Goal: Task Accomplishment & Management: Manage account settings

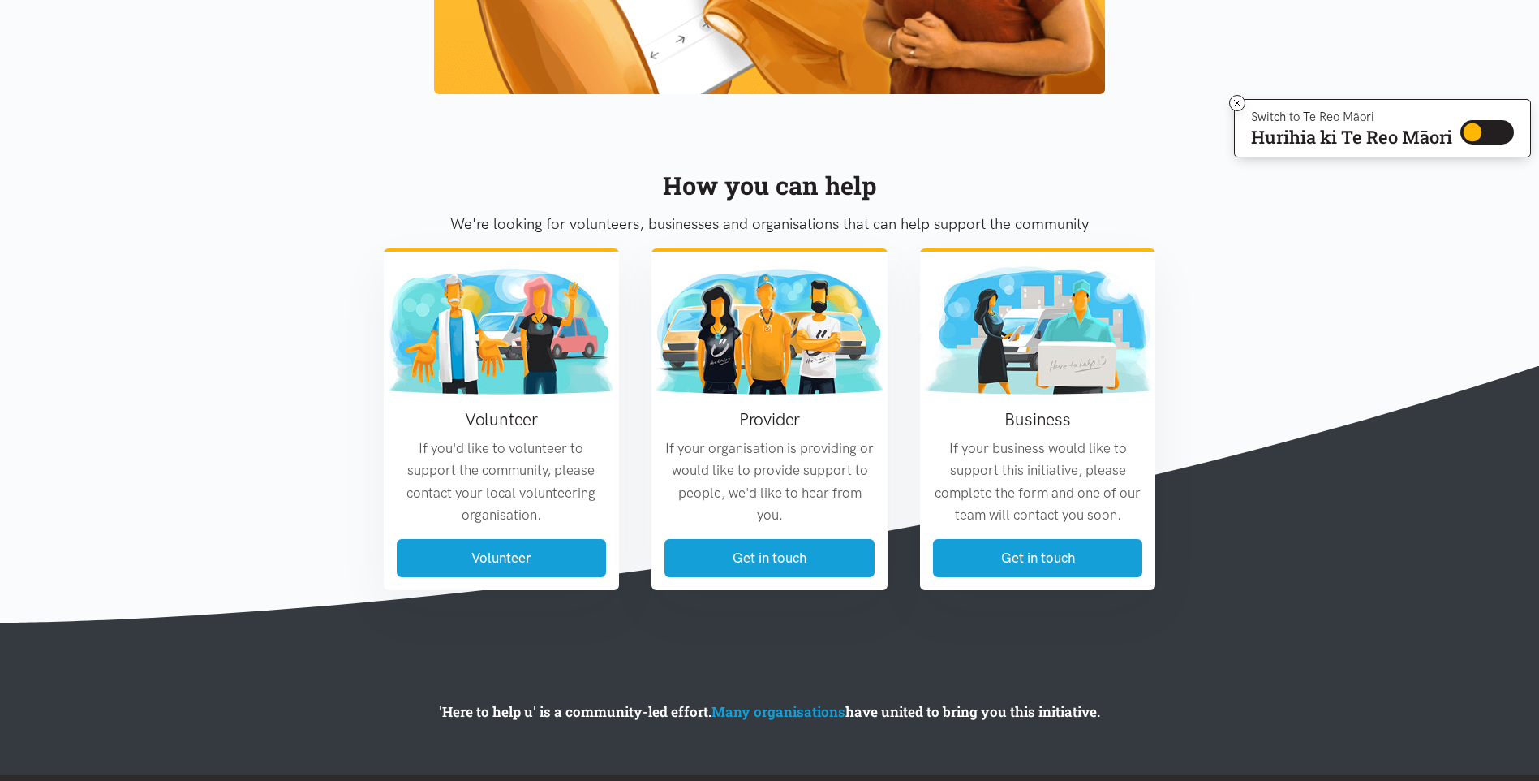
scroll to position [1830, 0]
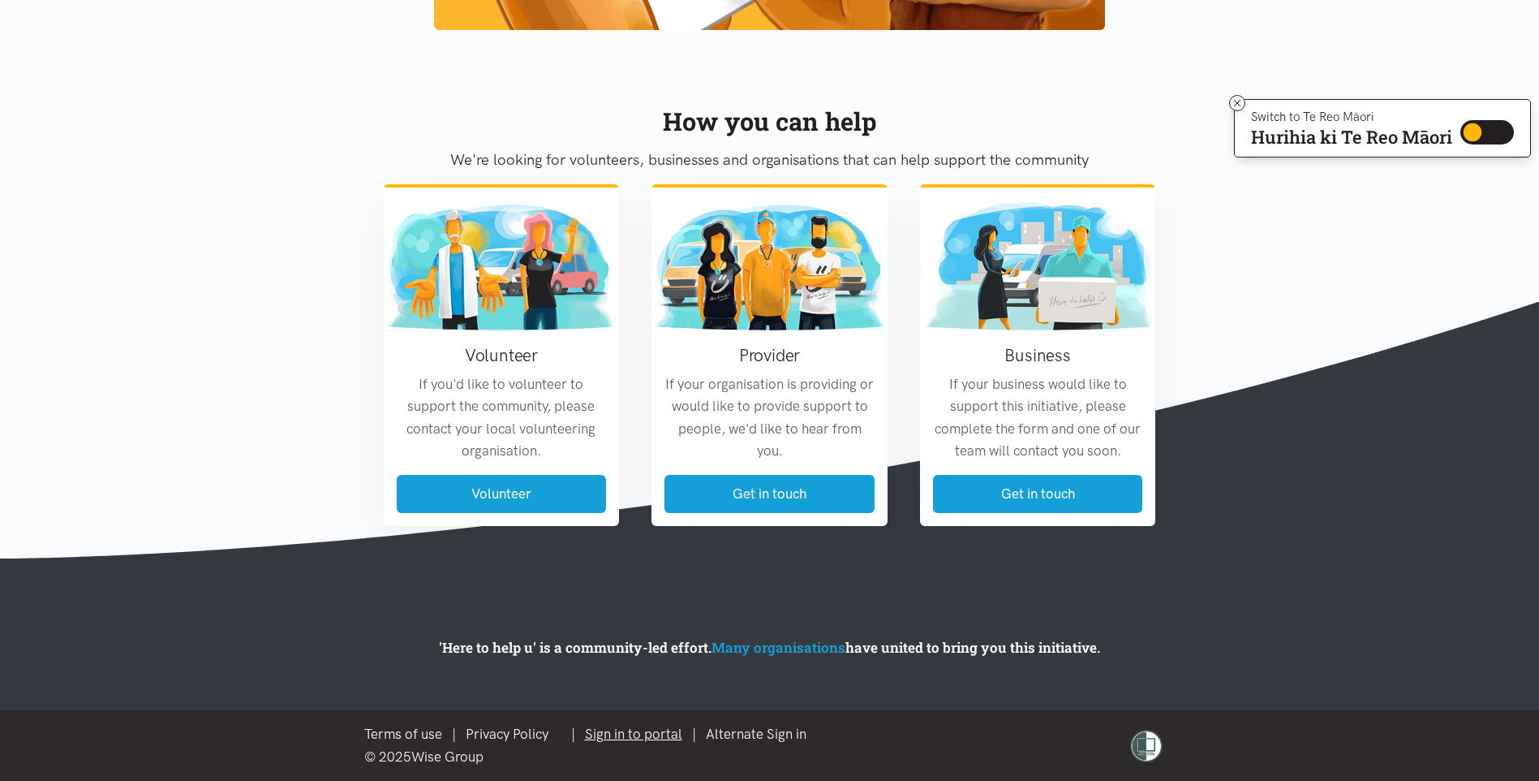
click at [636, 731] on link "Sign in to portal" at bounding box center [633, 733] width 97 height 16
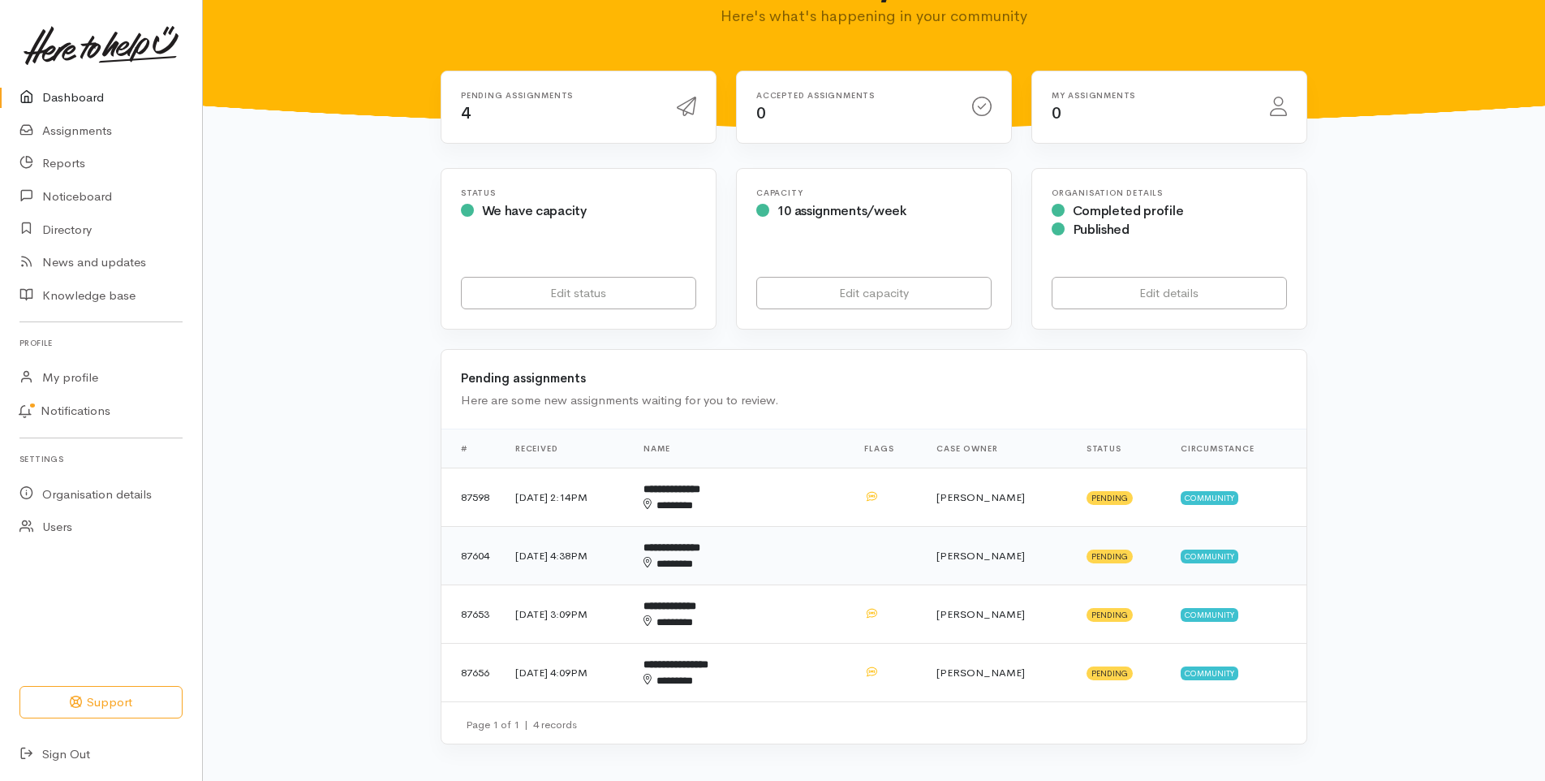
scroll to position [162, 0]
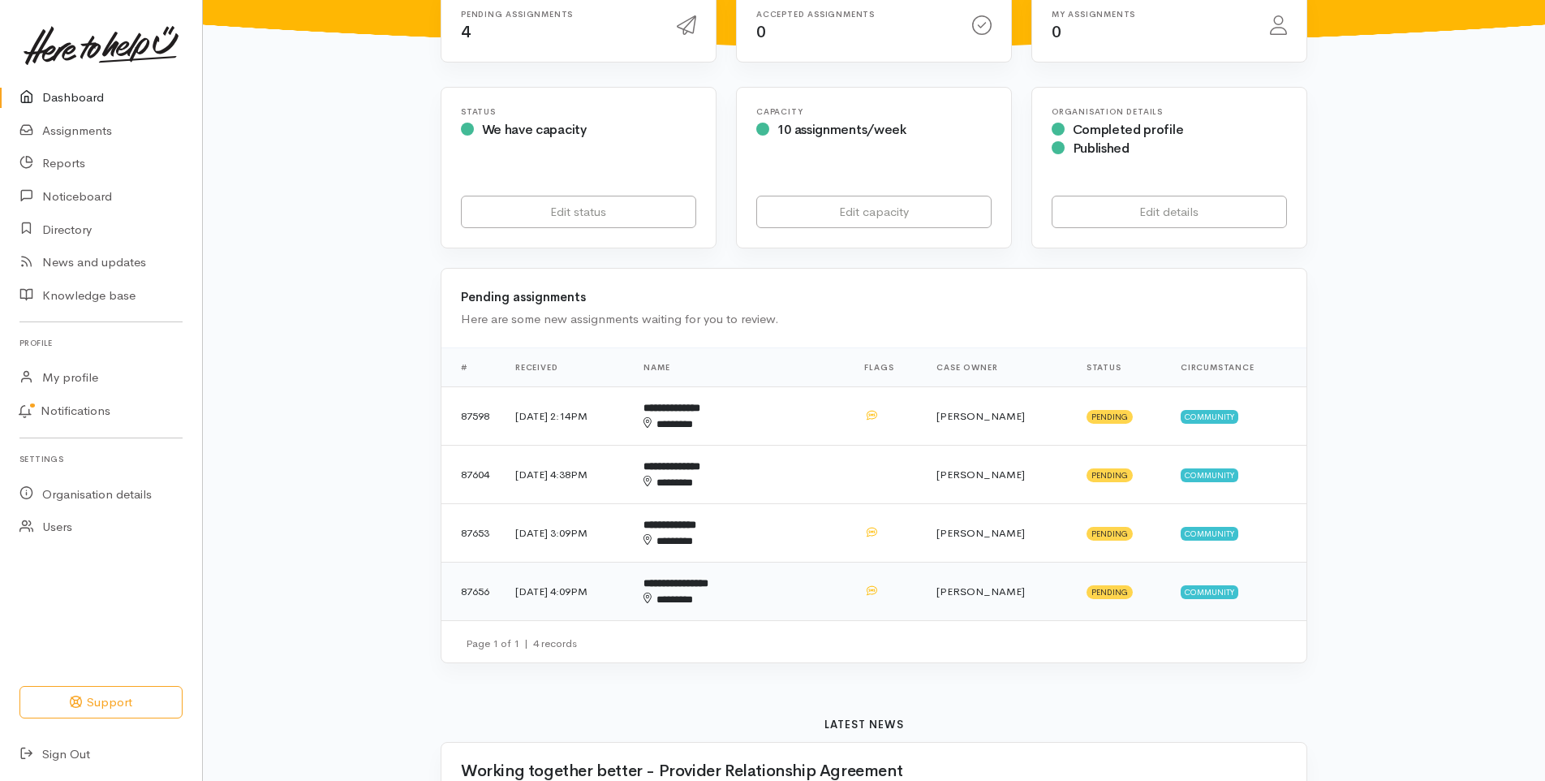
click at [777, 596] on div "********" at bounding box center [714, 599] width 143 height 16
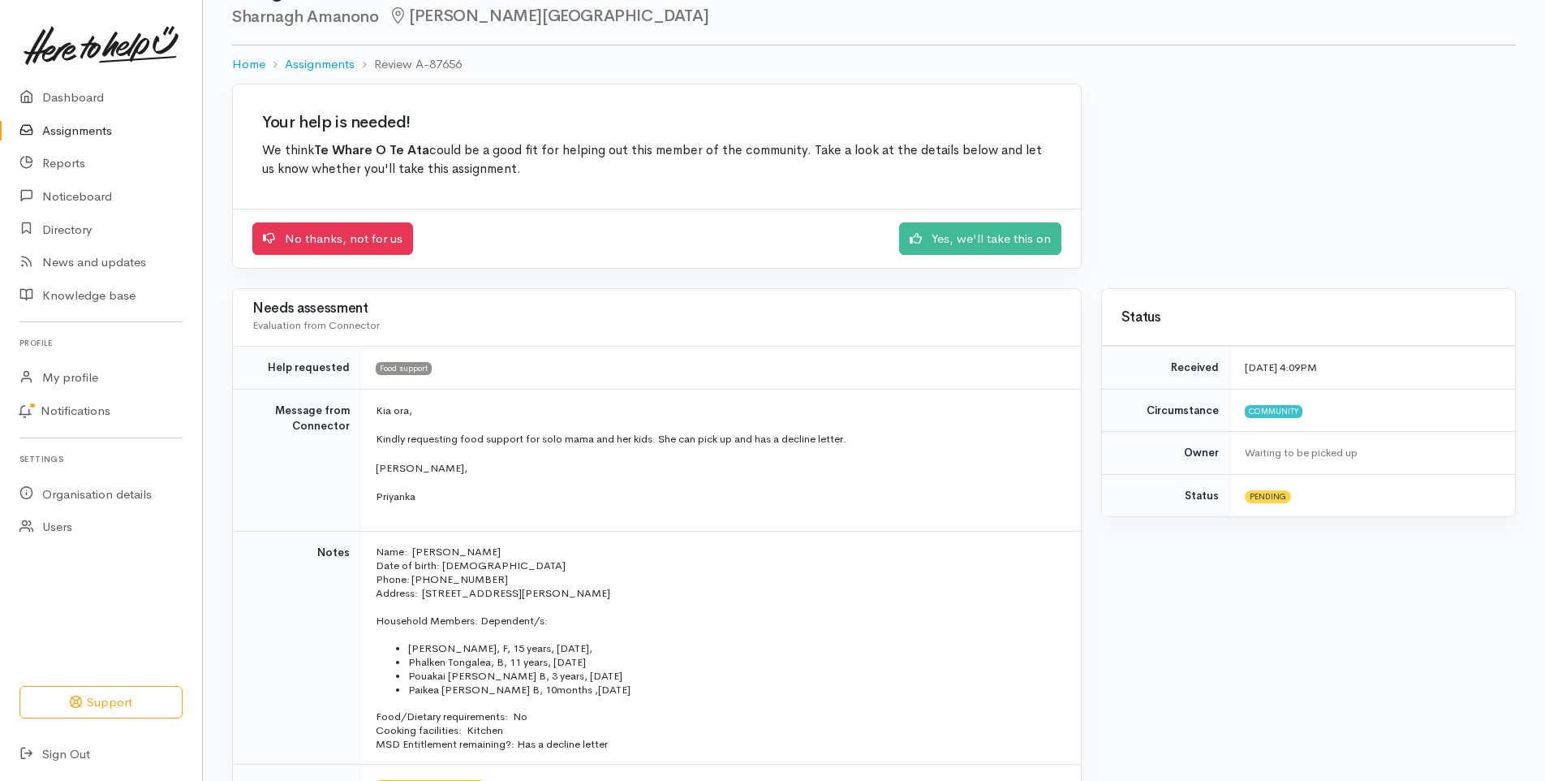
scroll to position [81, 0]
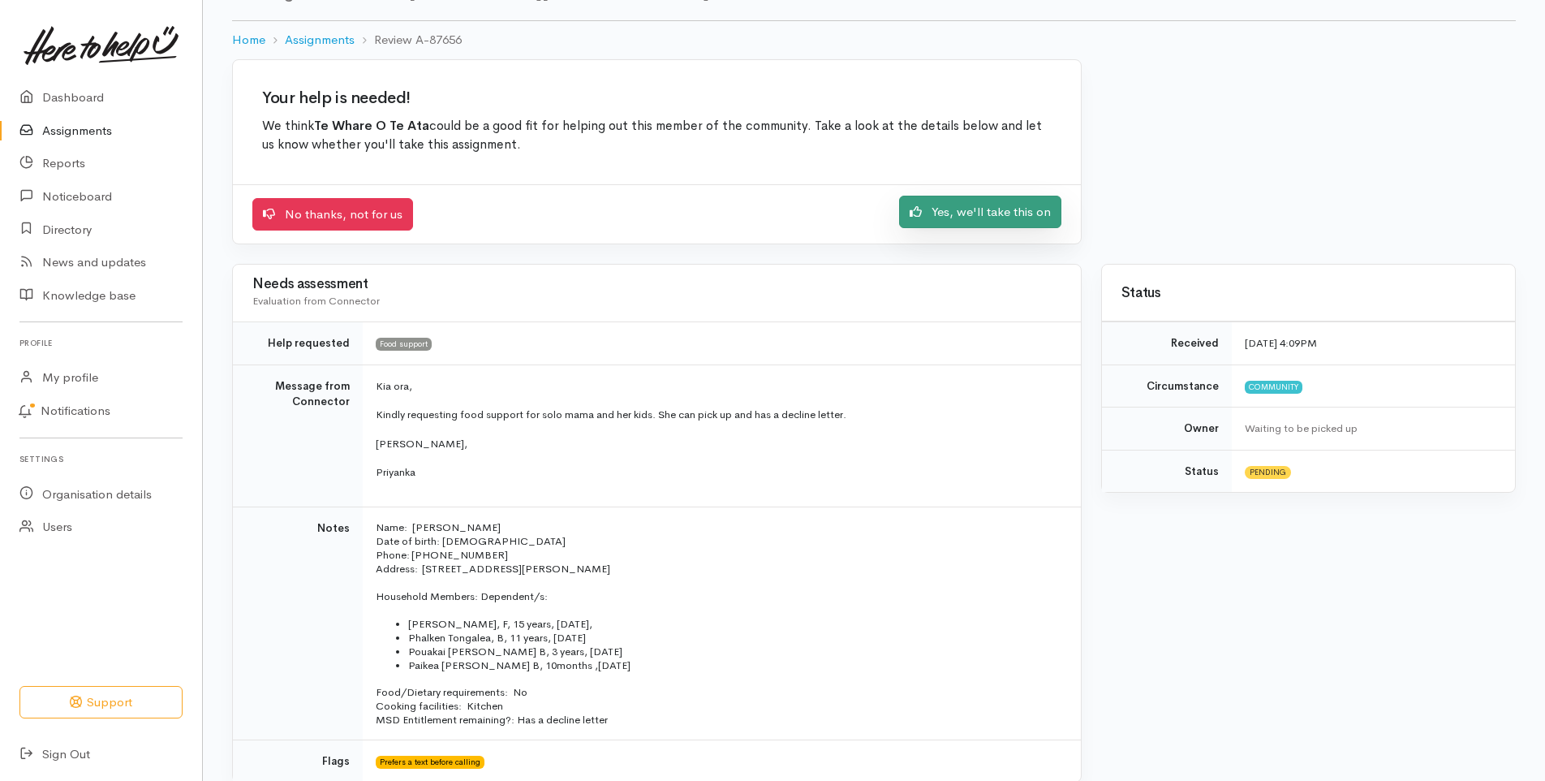
click at [985, 211] on link "Yes, we'll take this on" at bounding box center [980, 212] width 162 height 33
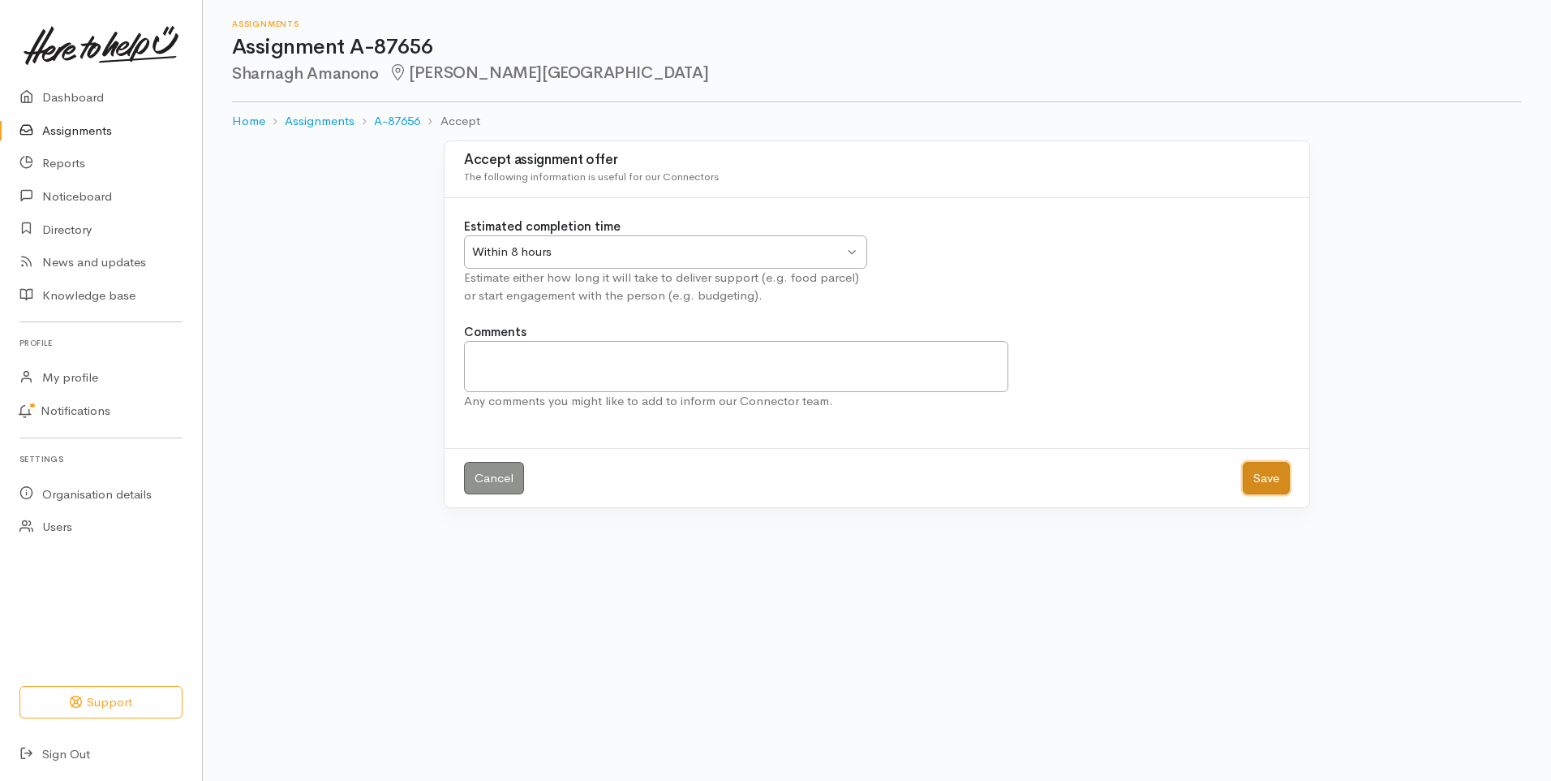
click at [1271, 477] on button "Save" at bounding box center [1266, 478] width 47 height 33
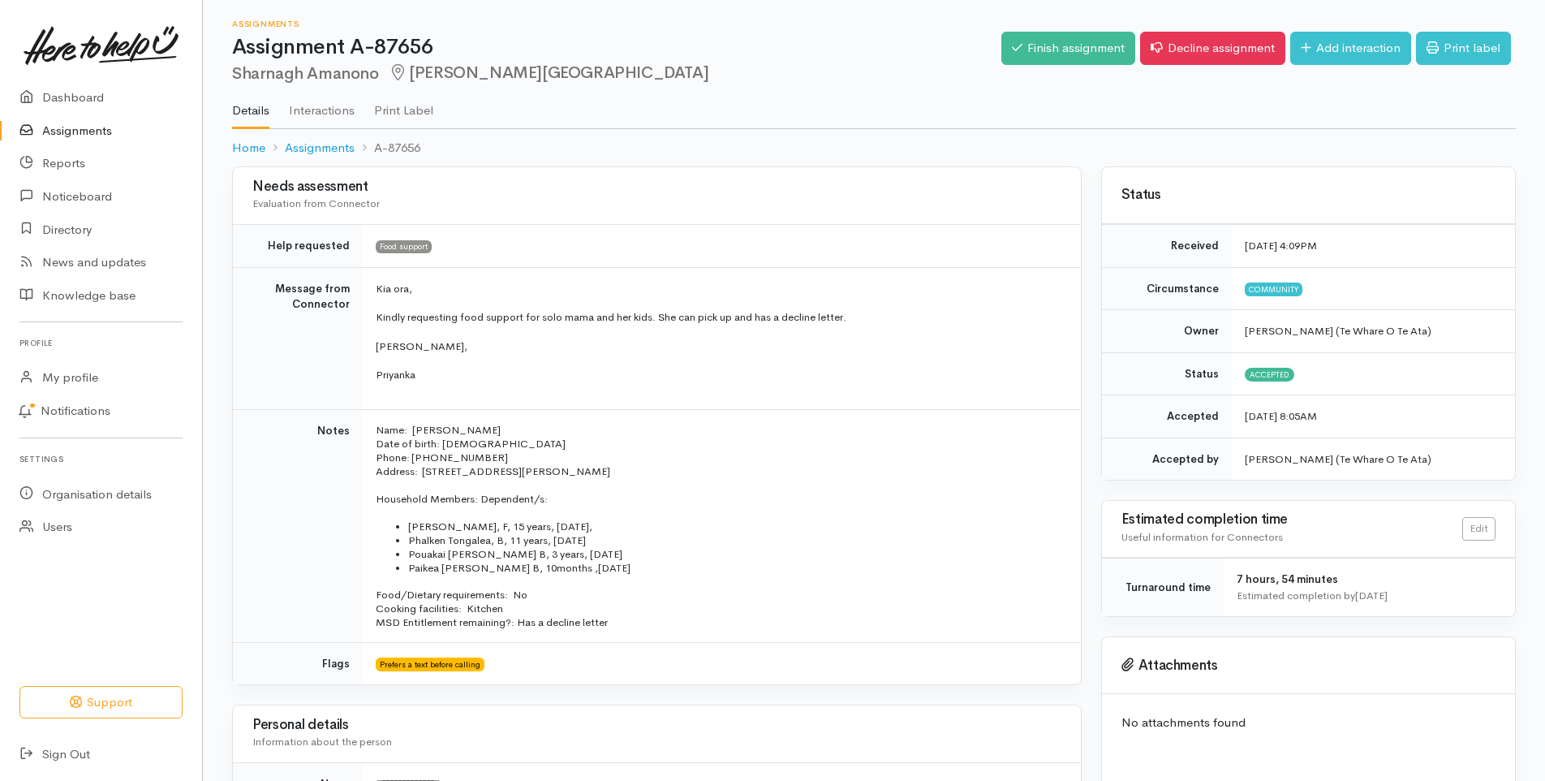
click at [69, 129] on link "Assignments" at bounding box center [101, 130] width 202 height 33
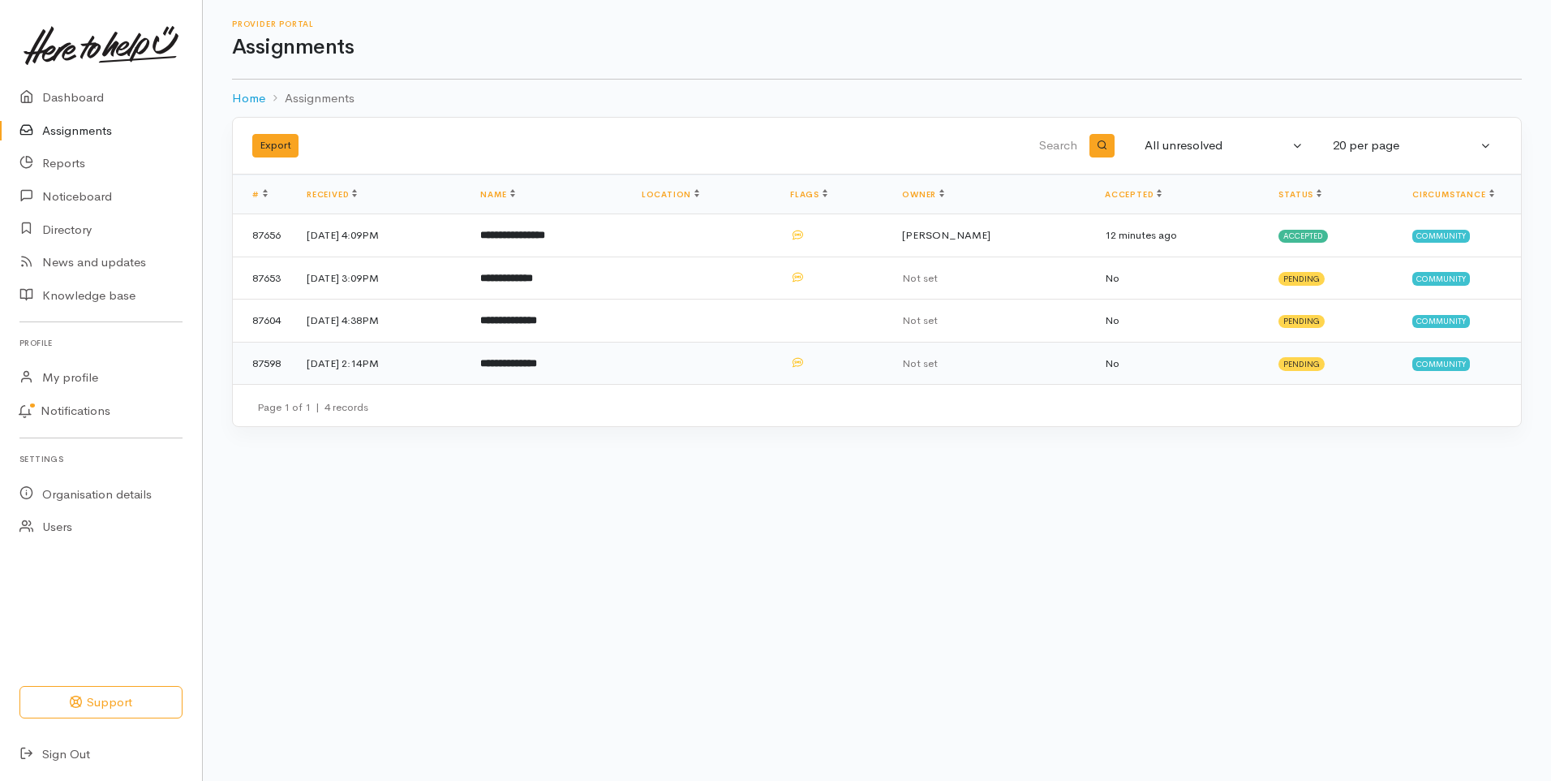
click at [527, 361] on b "**********" at bounding box center [508, 363] width 57 height 11
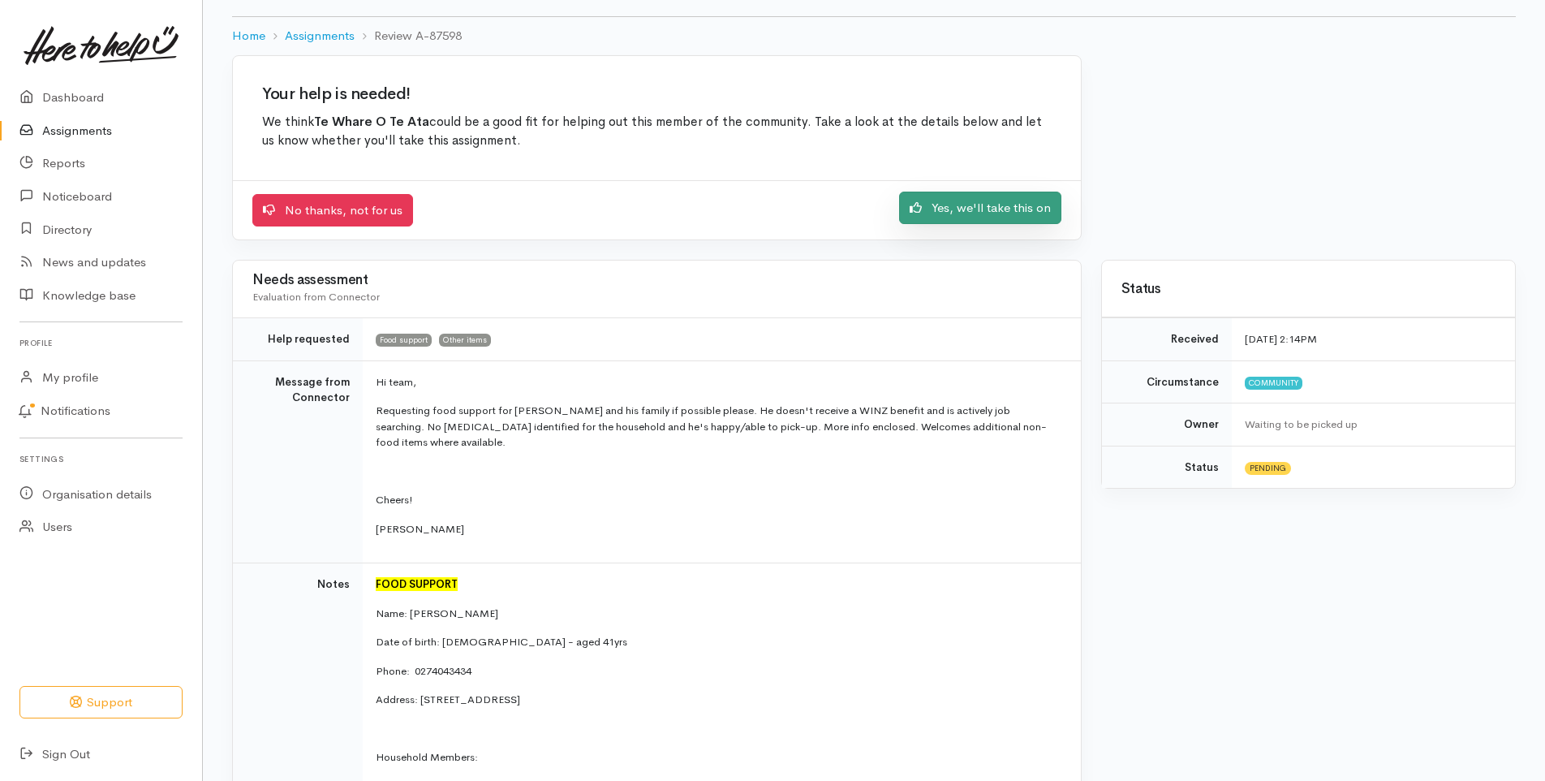
scroll to position [84, 0]
click at [988, 206] on link "Yes, we'll take this on" at bounding box center [980, 208] width 162 height 33
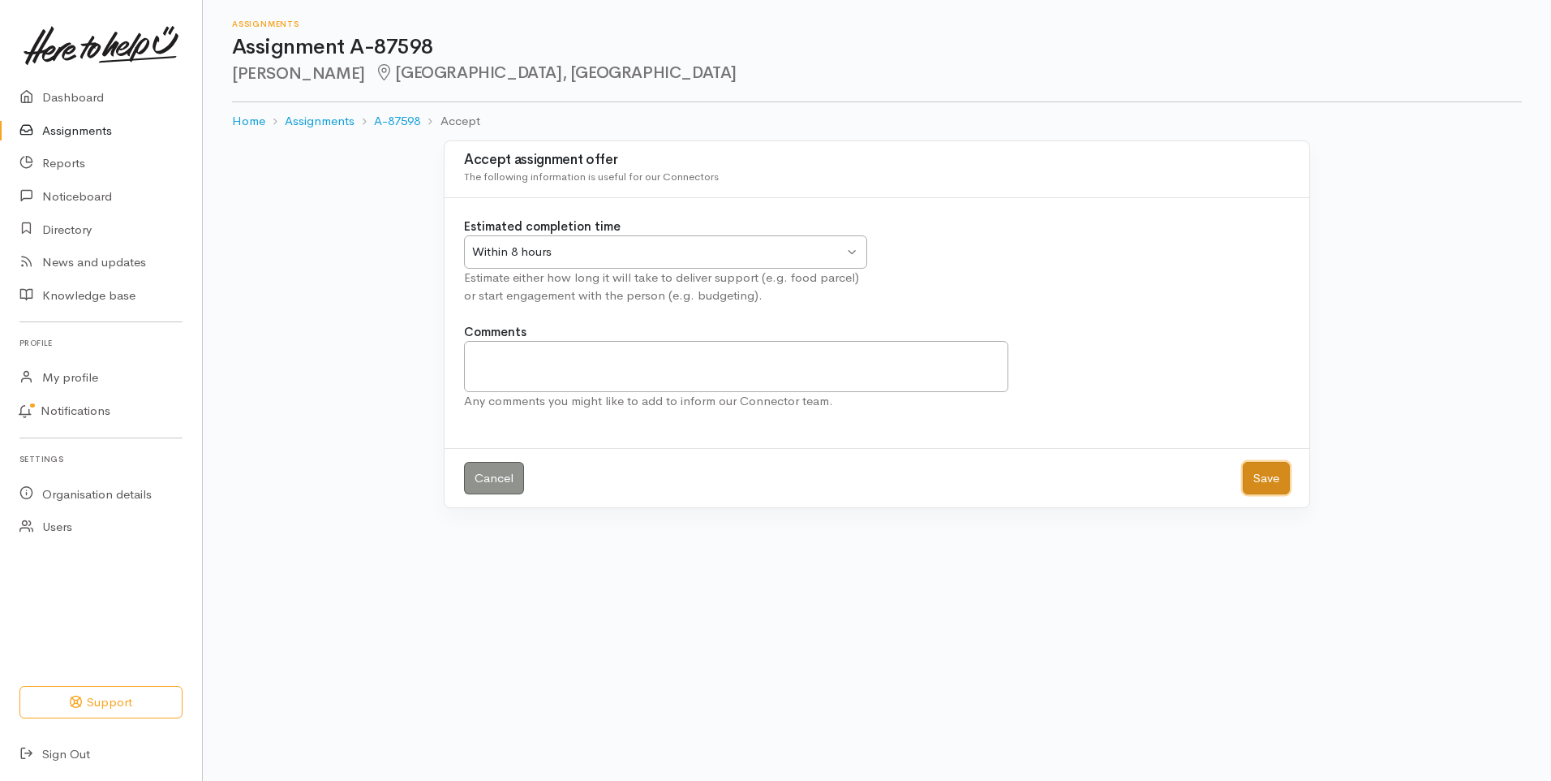
click at [1274, 479] on button "Save" at bounding box center [1266, 478] width 47 height 33
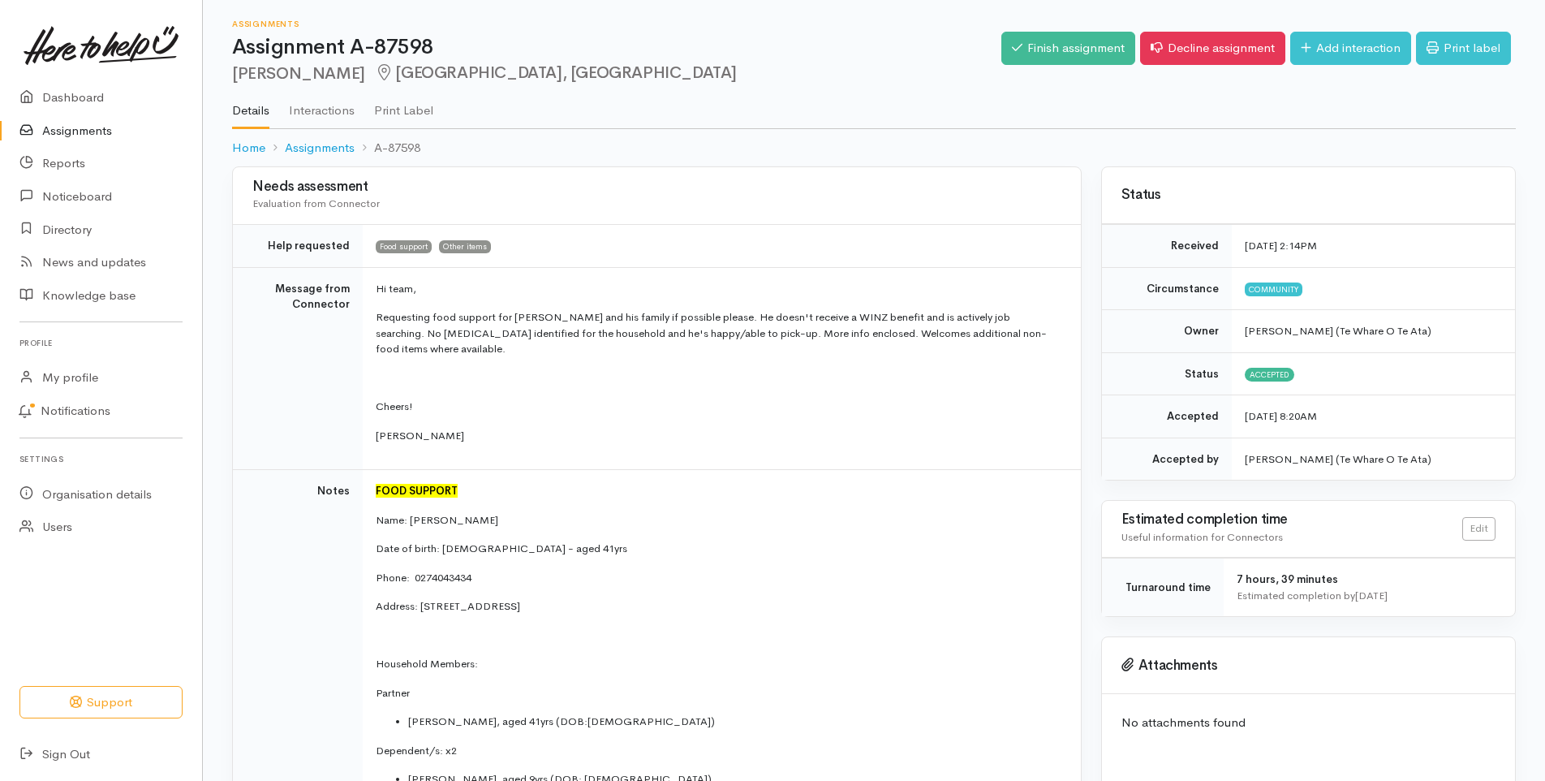
click at [89, 129] on link "Assignments" at bounding box center [101, 130] width 202 height 33
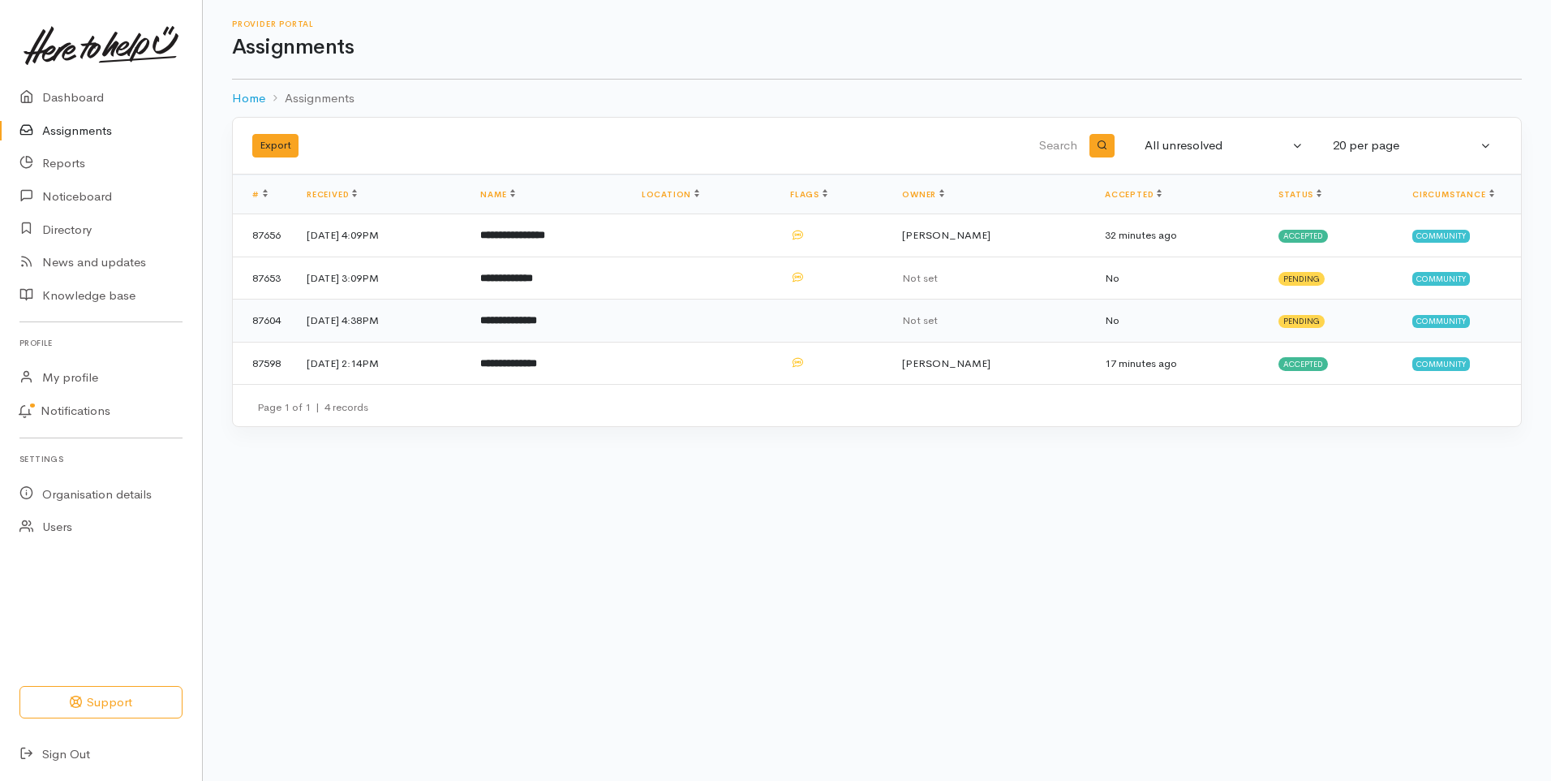
click at [339, 326] on td "[DATE] 4:38PM" at bounding box center [381, 320] width 174 height 43
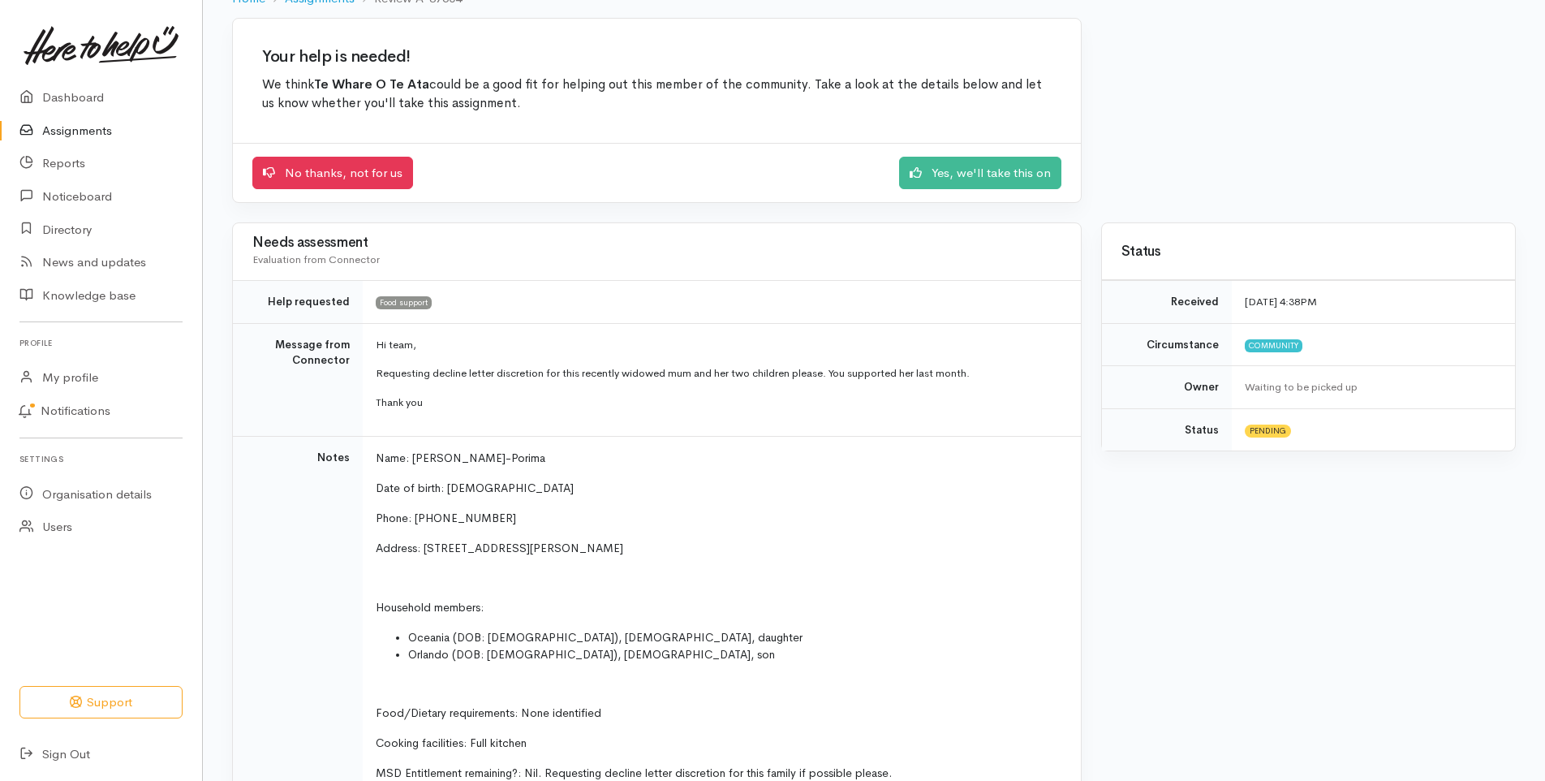
scroll to position [114, 0]
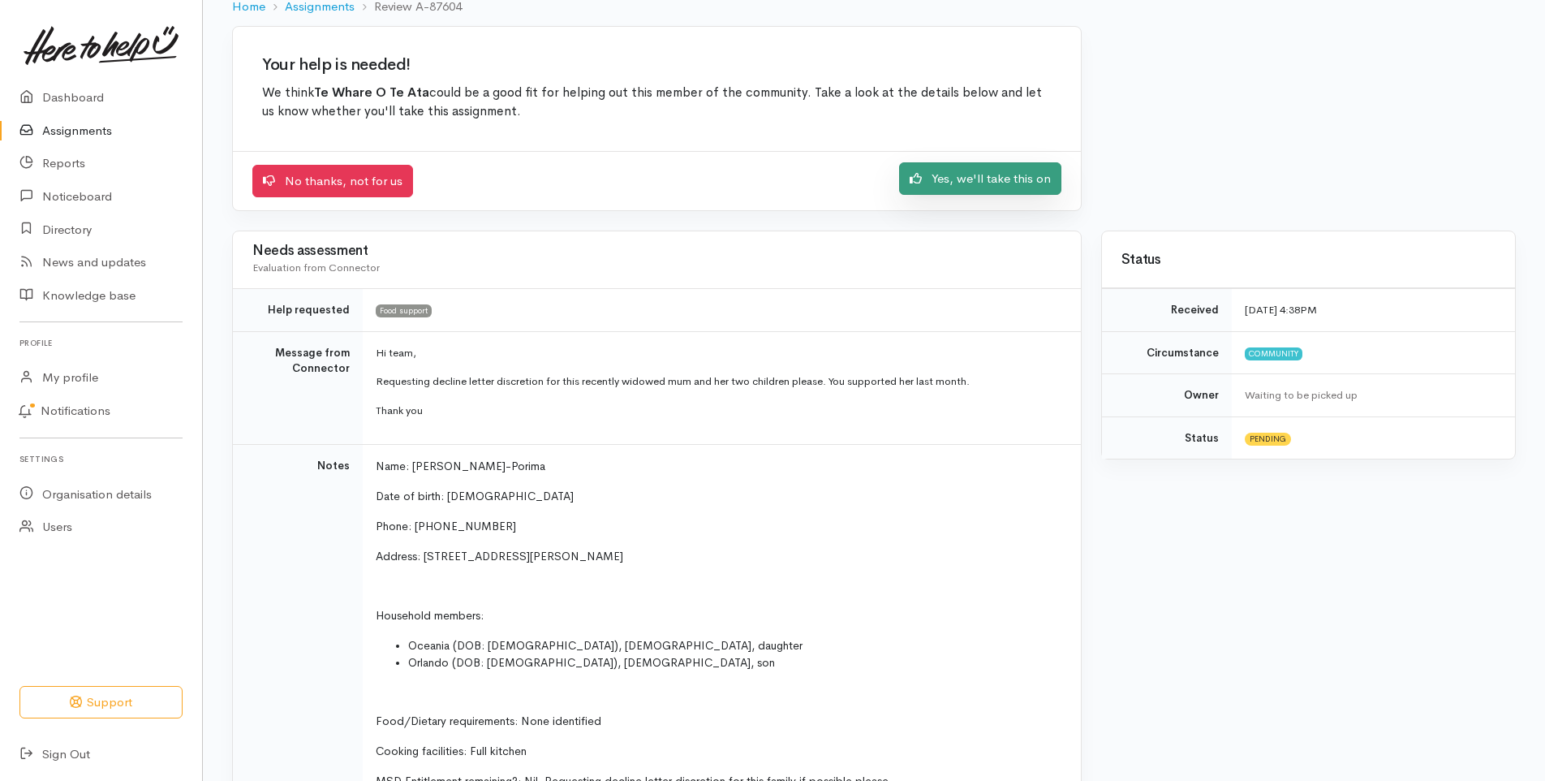
click at [994, 174] on link "Yes, we'll take this on" at bounding box center [980, 178] width 162 height 33
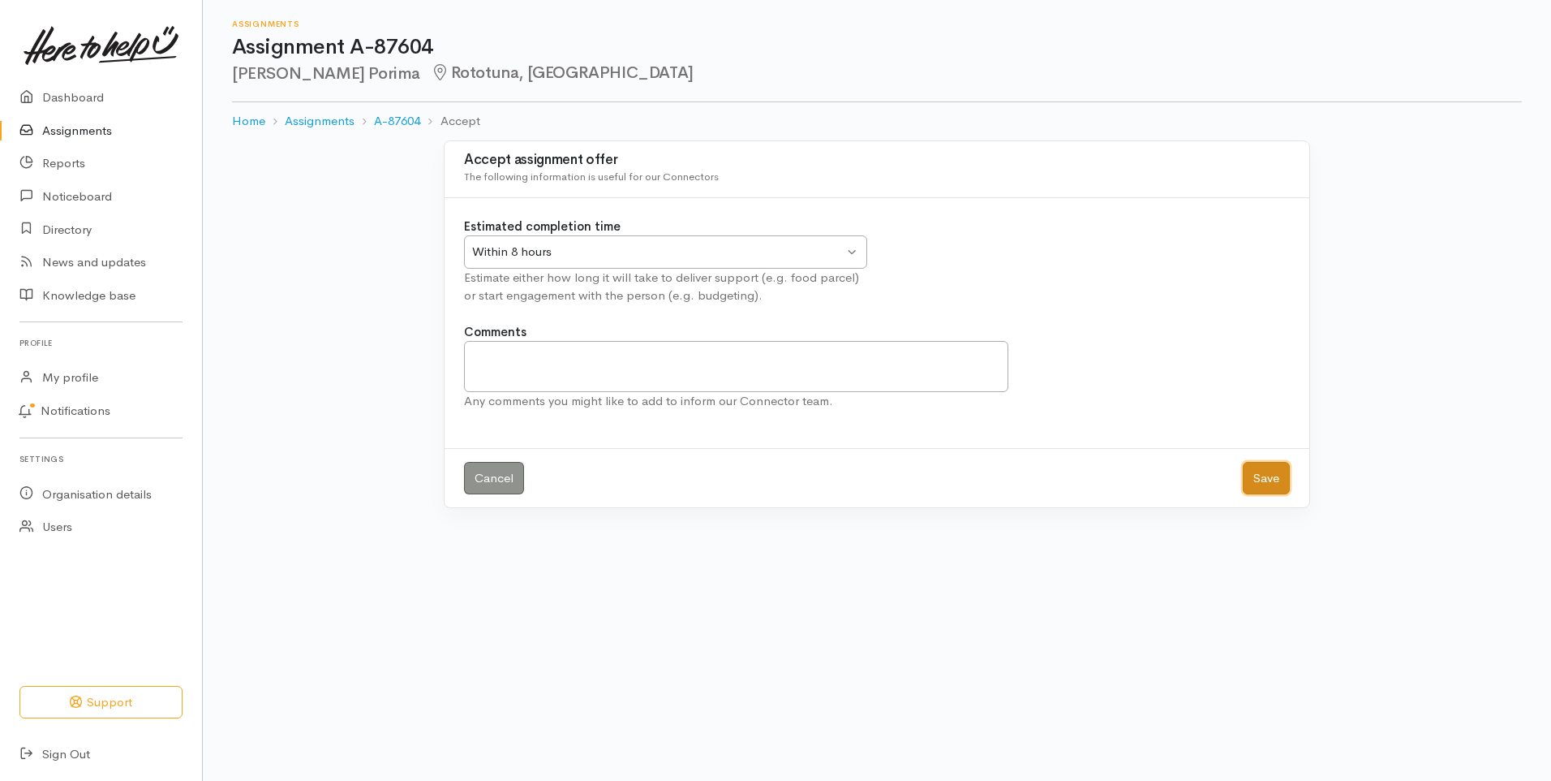
click at [1258, 480] on button "Save" at bounding box center [1266, 478] width 47 height 33
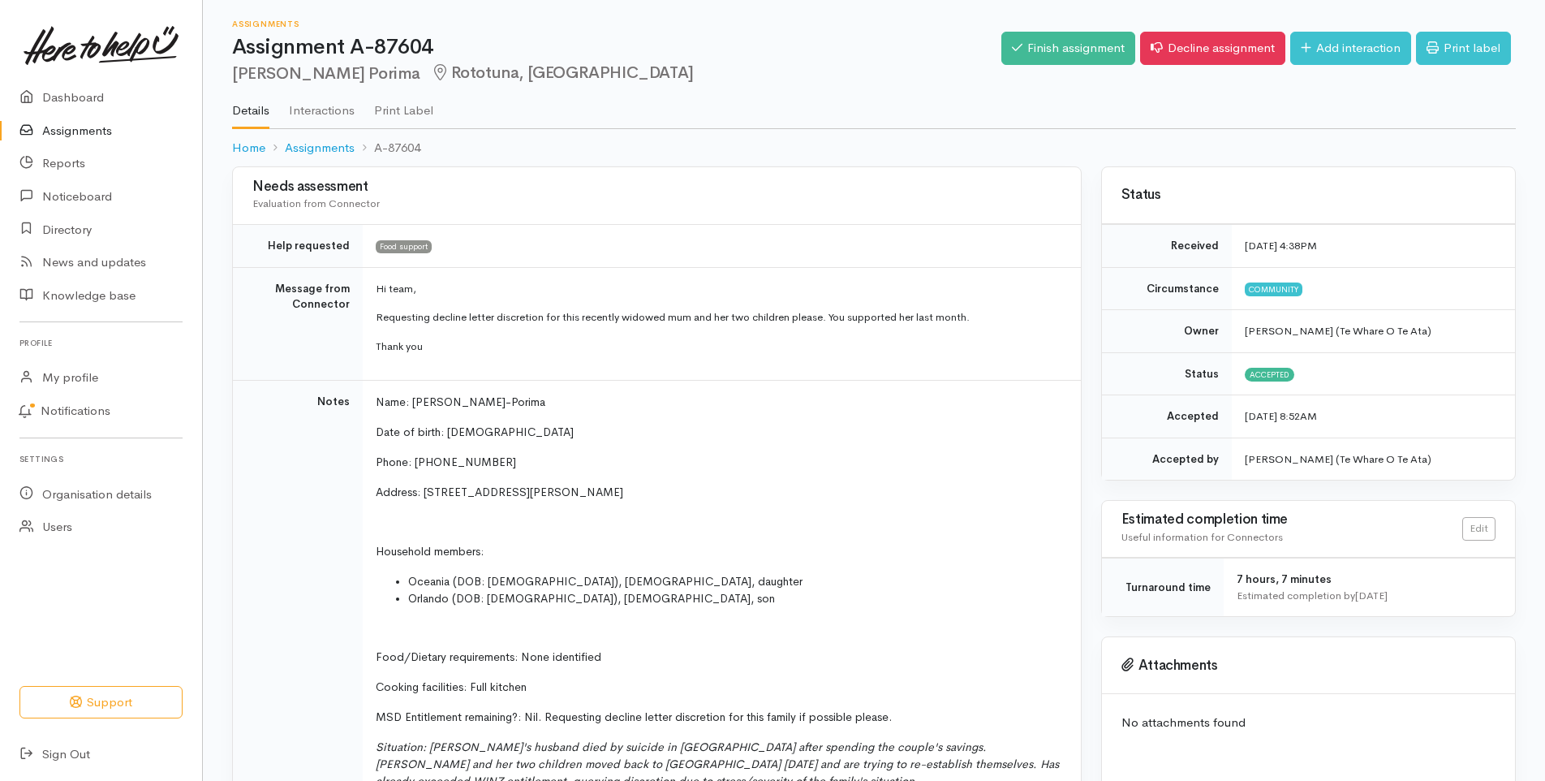
click at [80, 129] on link "Assignments" at bounding box center [101, 130] width 202 height 33
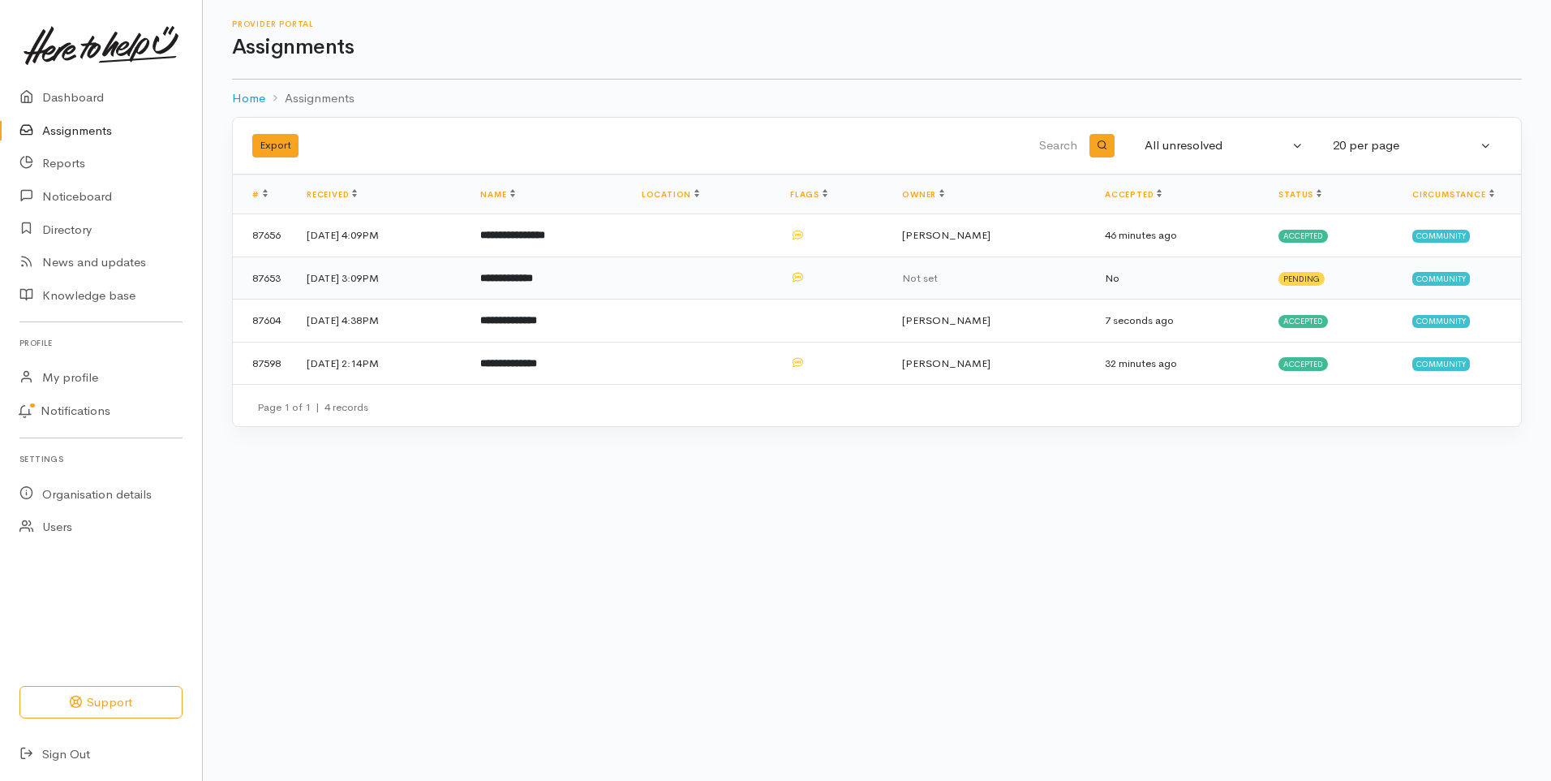
click at [533, 282] on b "**********" at bounding box center [506, 278] width 53 height 11
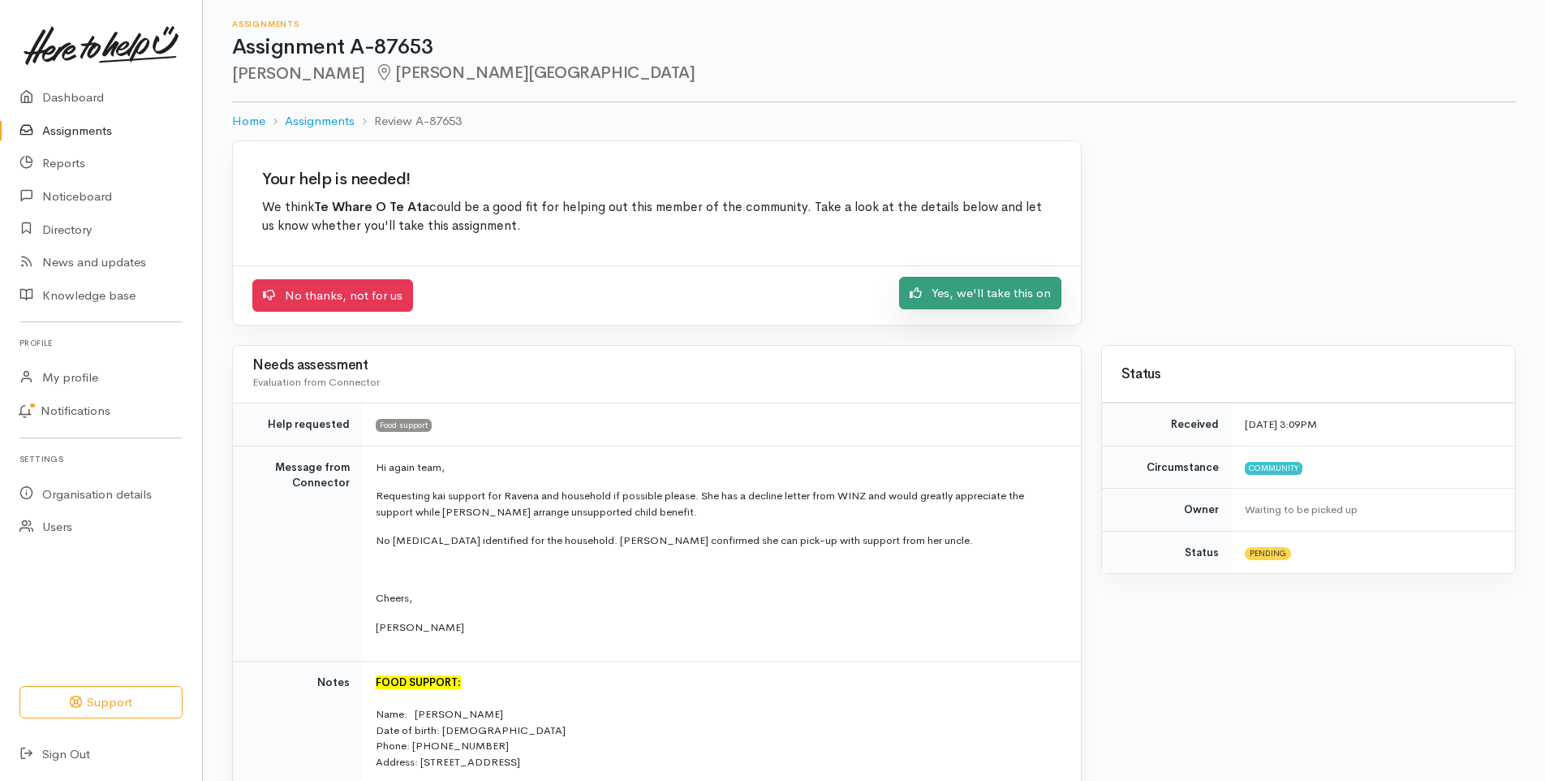
click at [980, 288] on link "Yes, we'll take this on" at bounding box center [980, 293] width 162 height 33
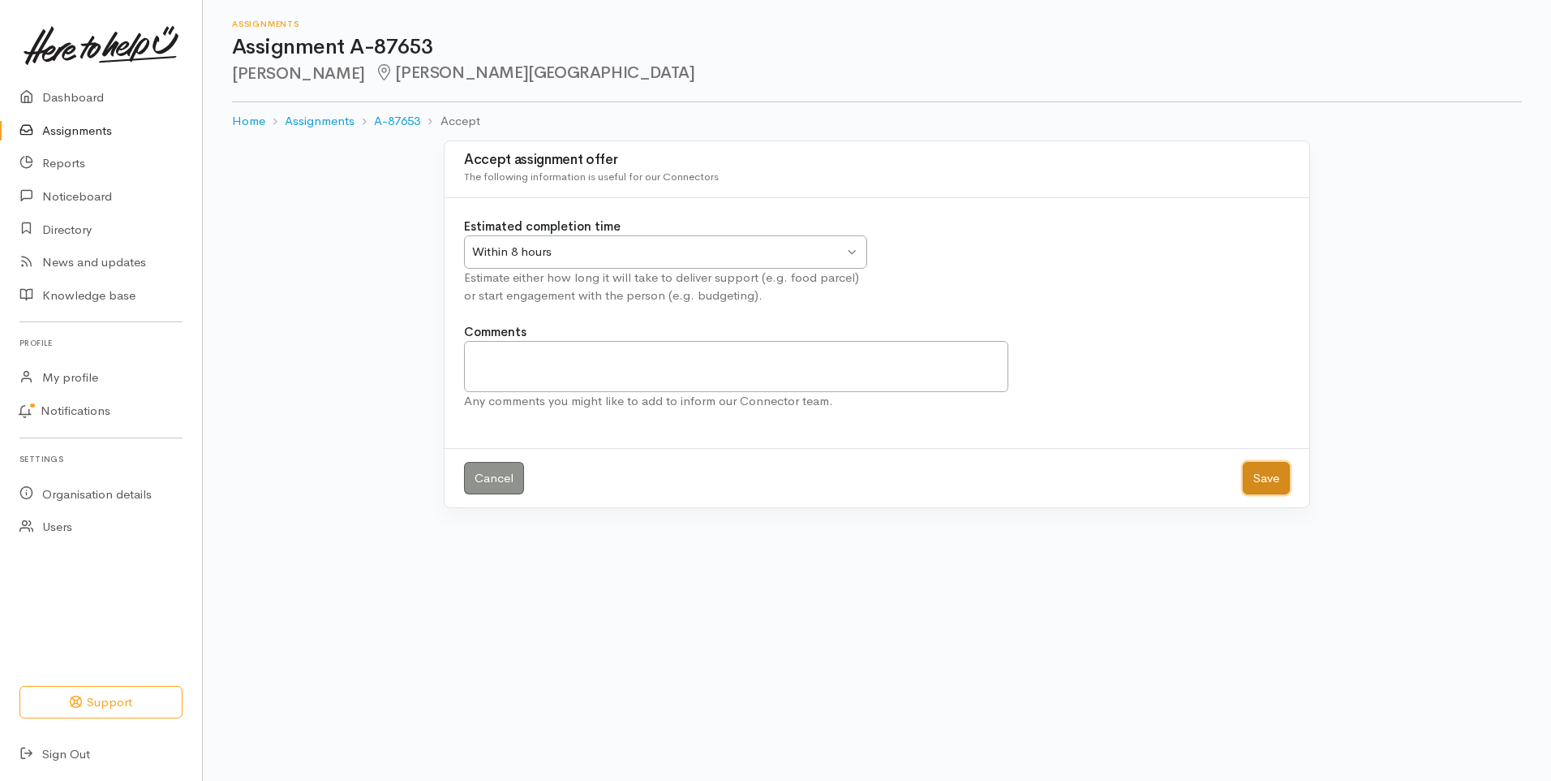
click at [1263, 477] on button "Save" at bounding box center [1266, 478] width 47 height 33
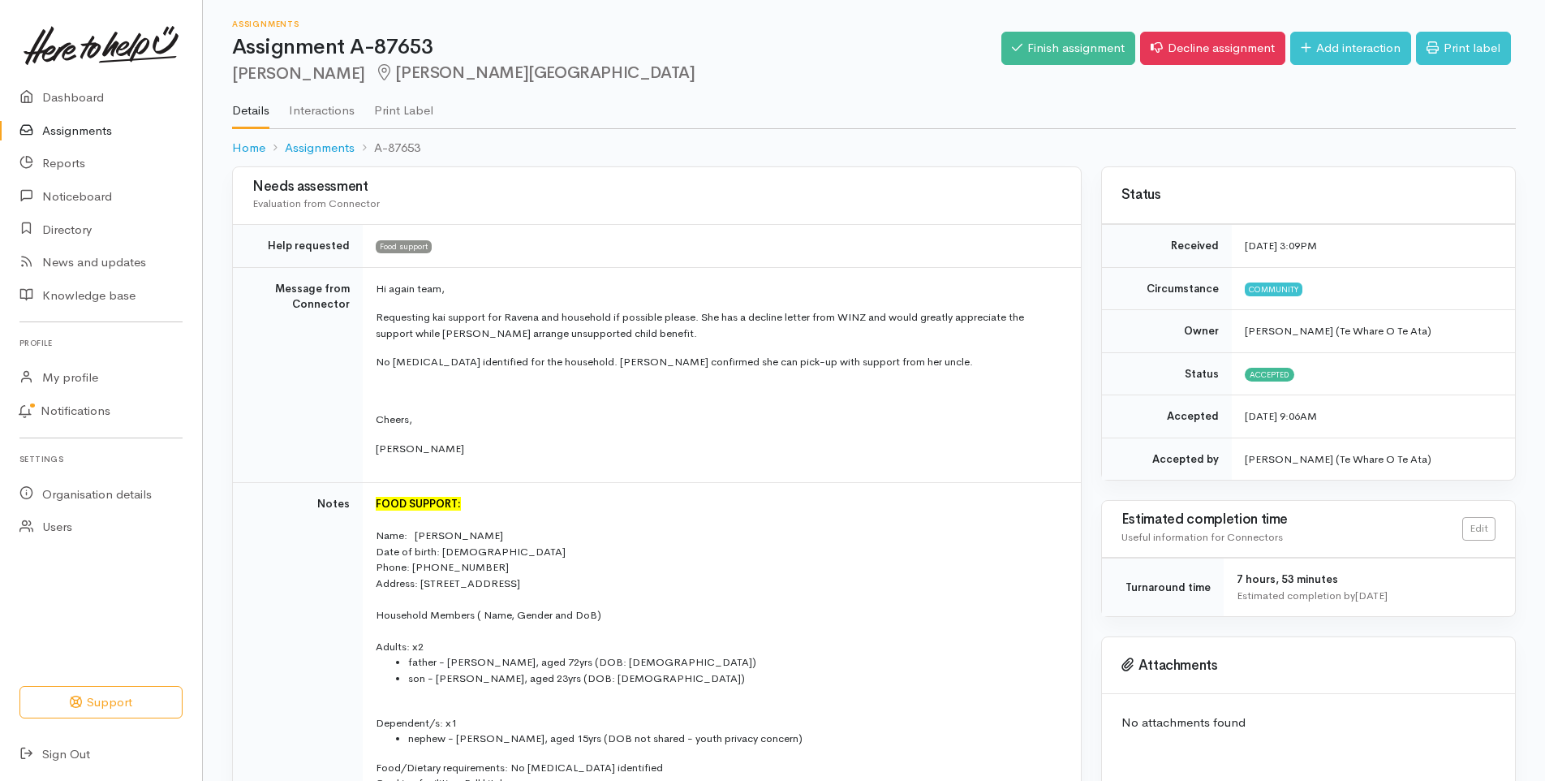
click at [76, 129] on link "Assignments" at bounding box center [101, 130] width 202 height 33
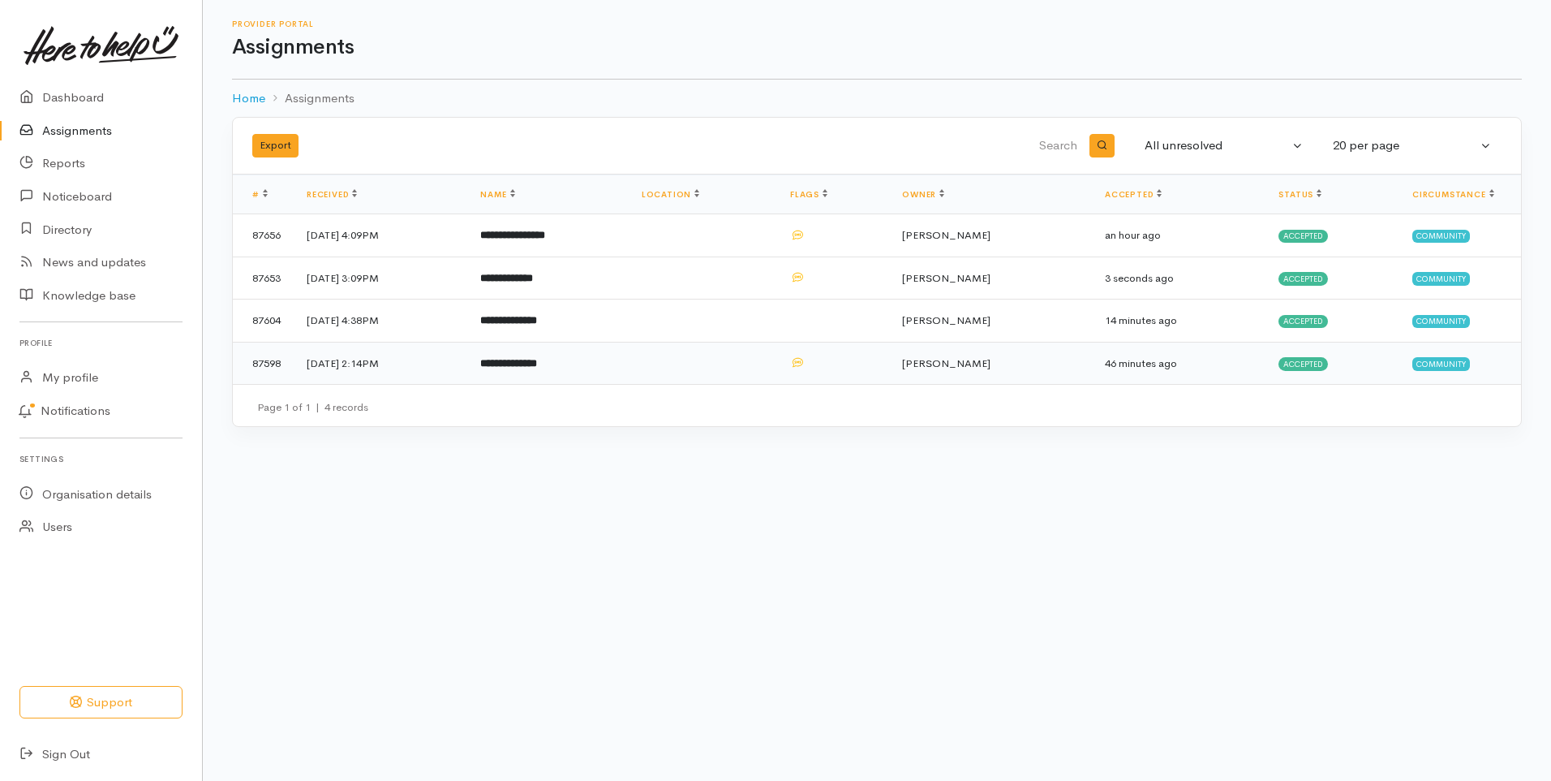
click at [537, 368] on b "**********" at bounding box center [508, 363] width 57 height 11
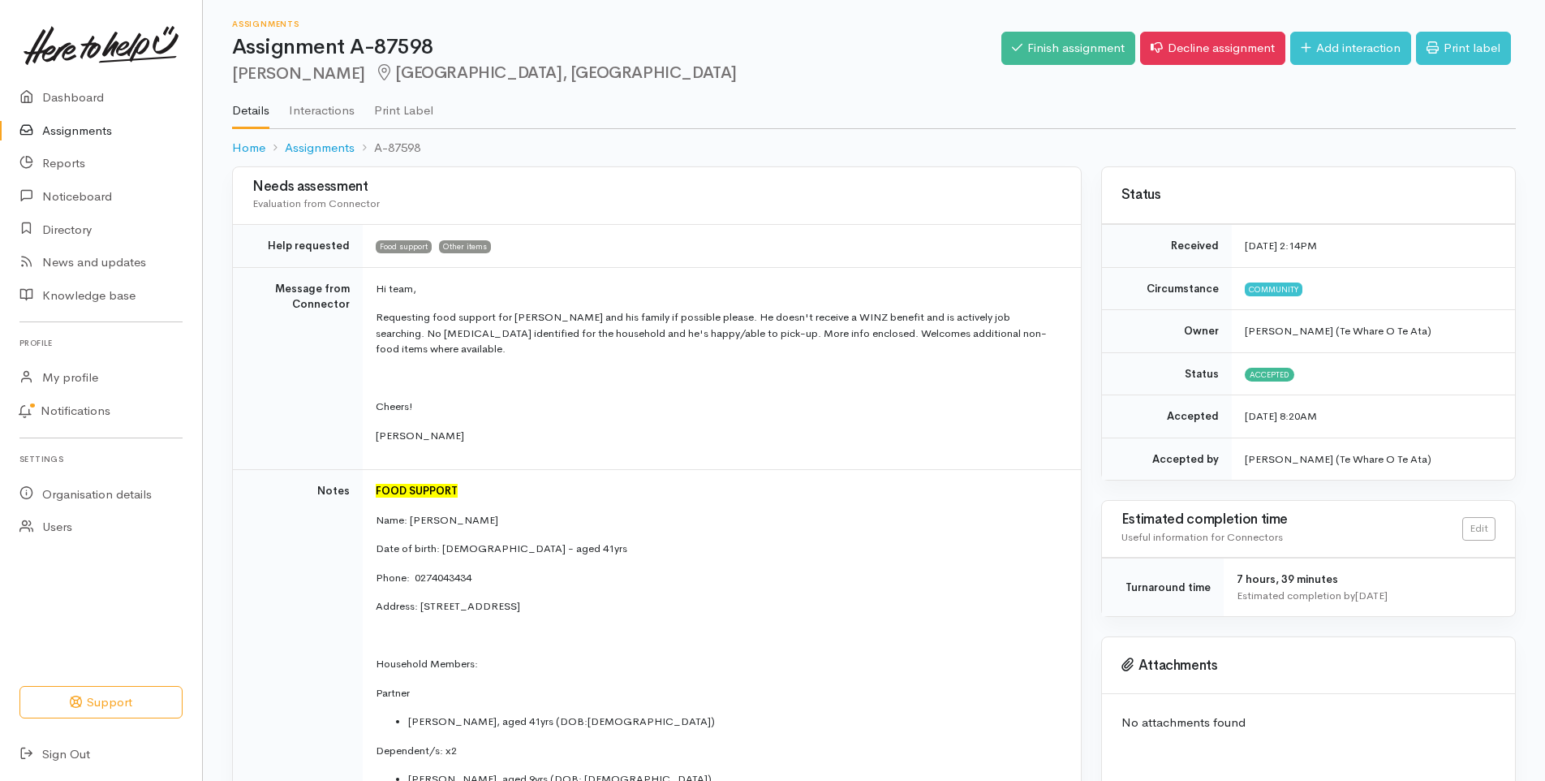
click at [90, 128] on link "Assignments" at bounding box center [101, 130] width 202 height 33
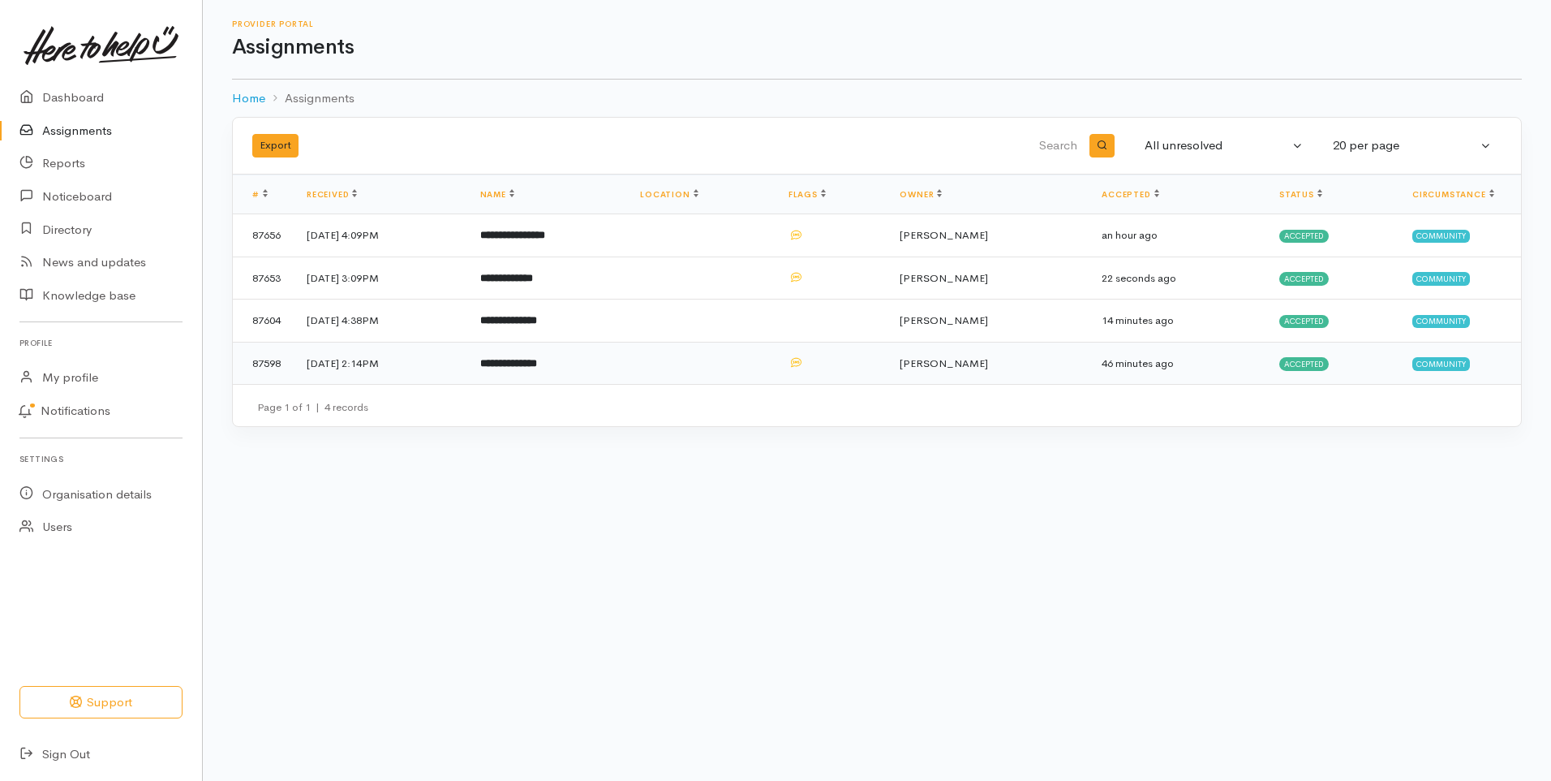
click at [394, 368] on td "13 Aug 2025, 2:14PM" at bounding box center [381, 363] width 174 height 42
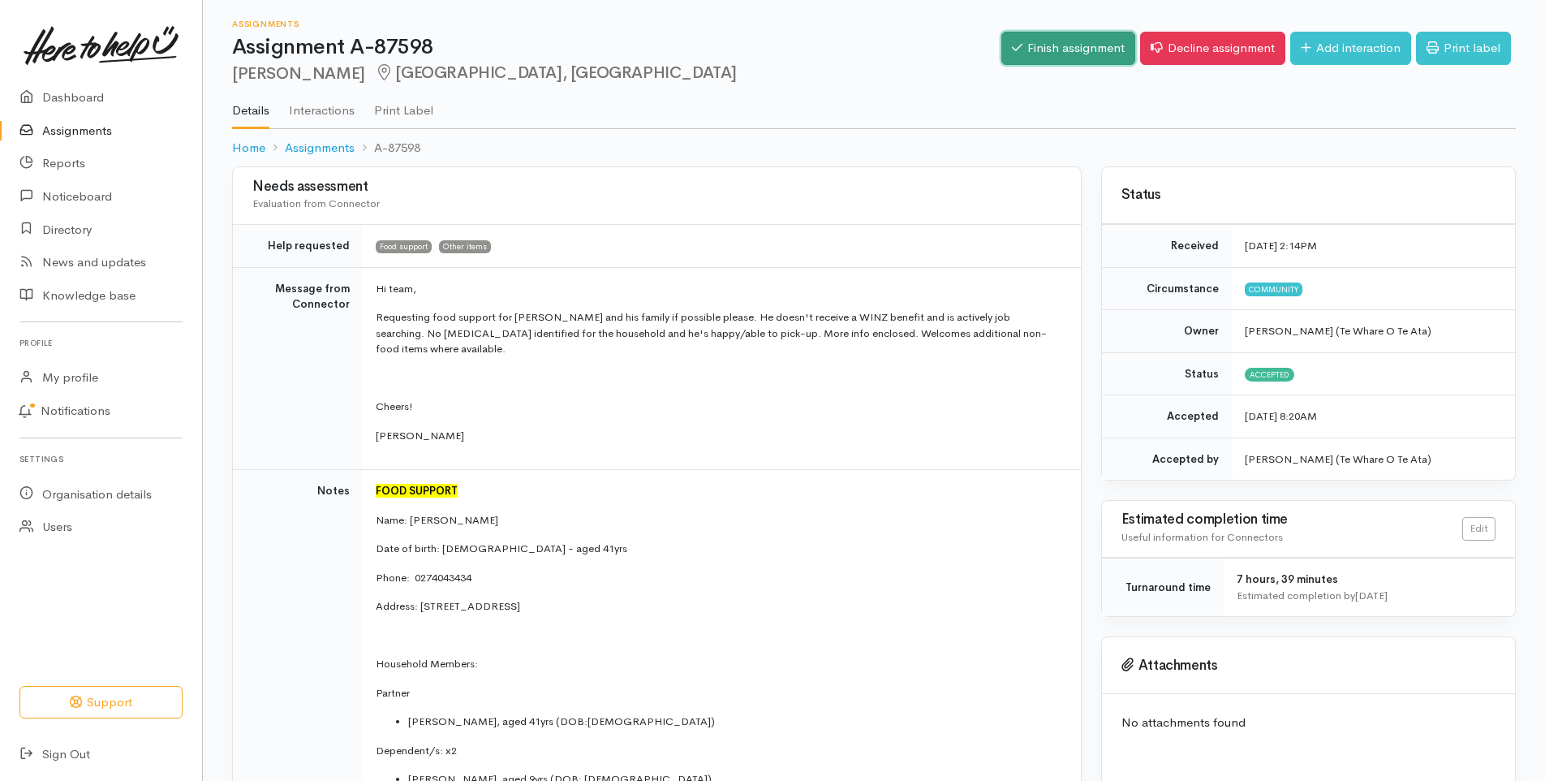
click at [1044, 45] on link "Finish assignment" at bounding box center [1068, 48] width 134 height 33
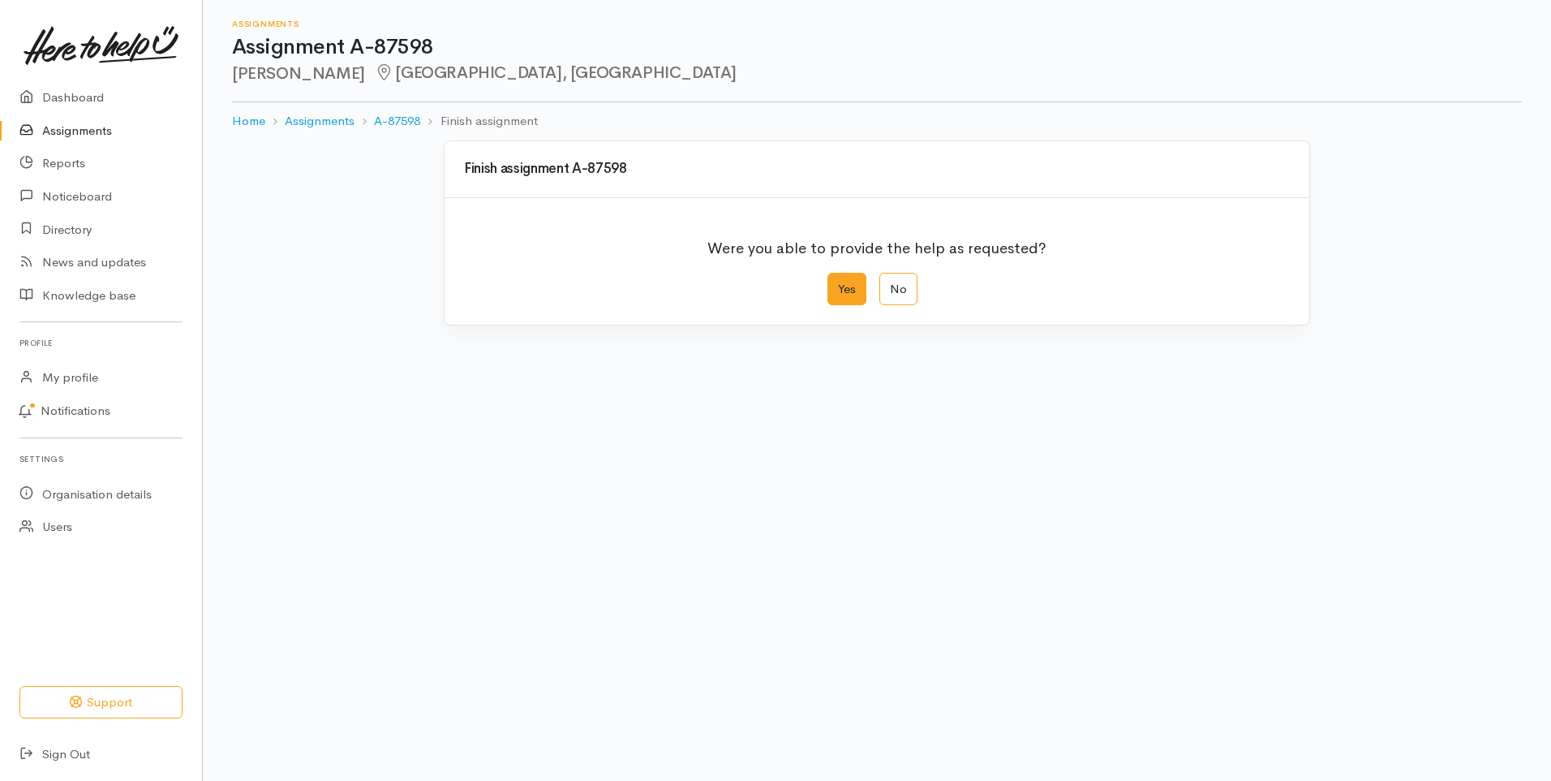
click at [841, 286] on label "Yes" at bounding box center [847, 289] width 39 height 33
click at [838, 283] on input "Yes" at bounding box center [833, 278] width 11 height 11
radio input "true"
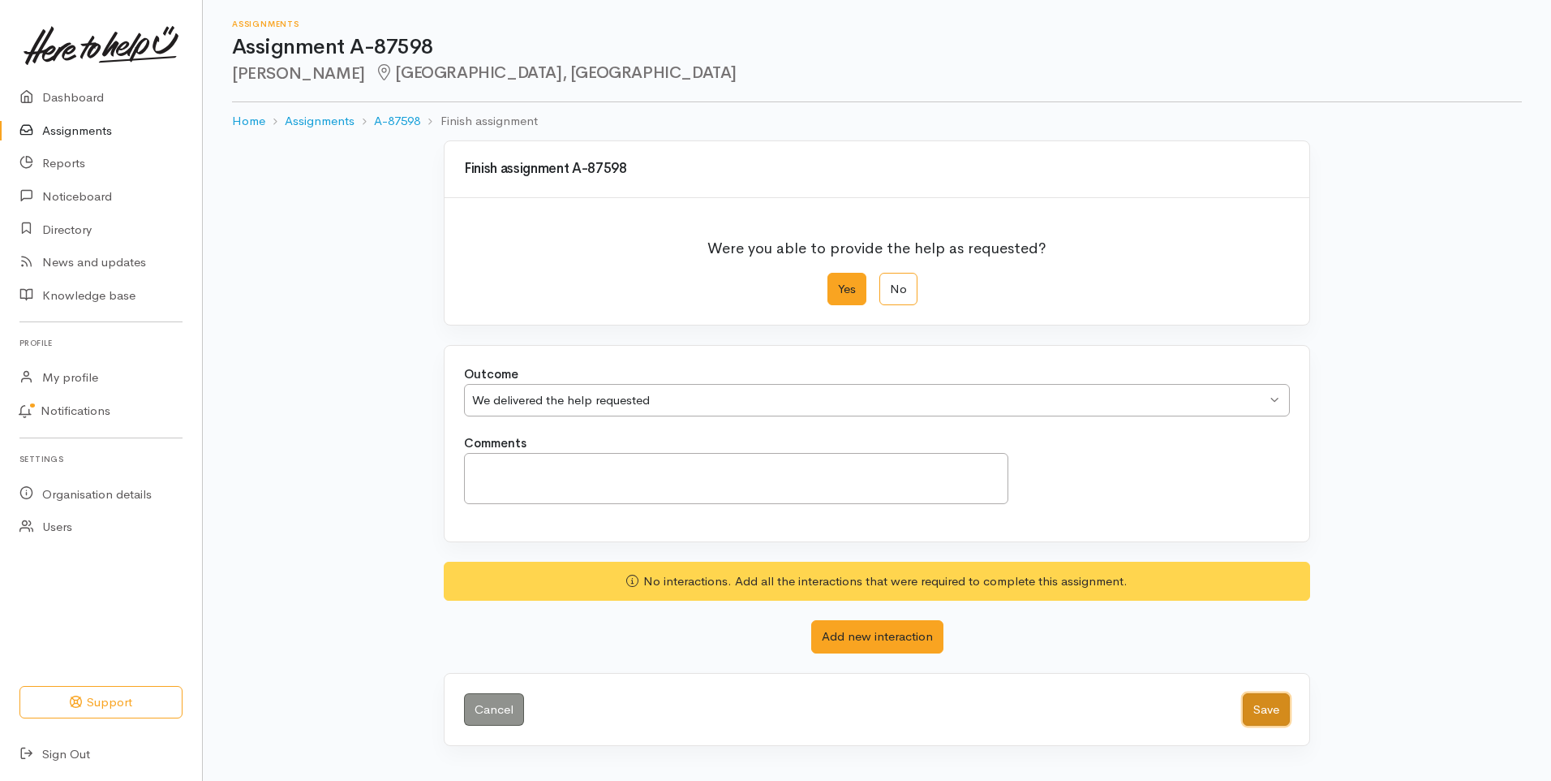
click at [1271, 713] on button "Save" at bounding box center [1266, 709] width 47 height 33
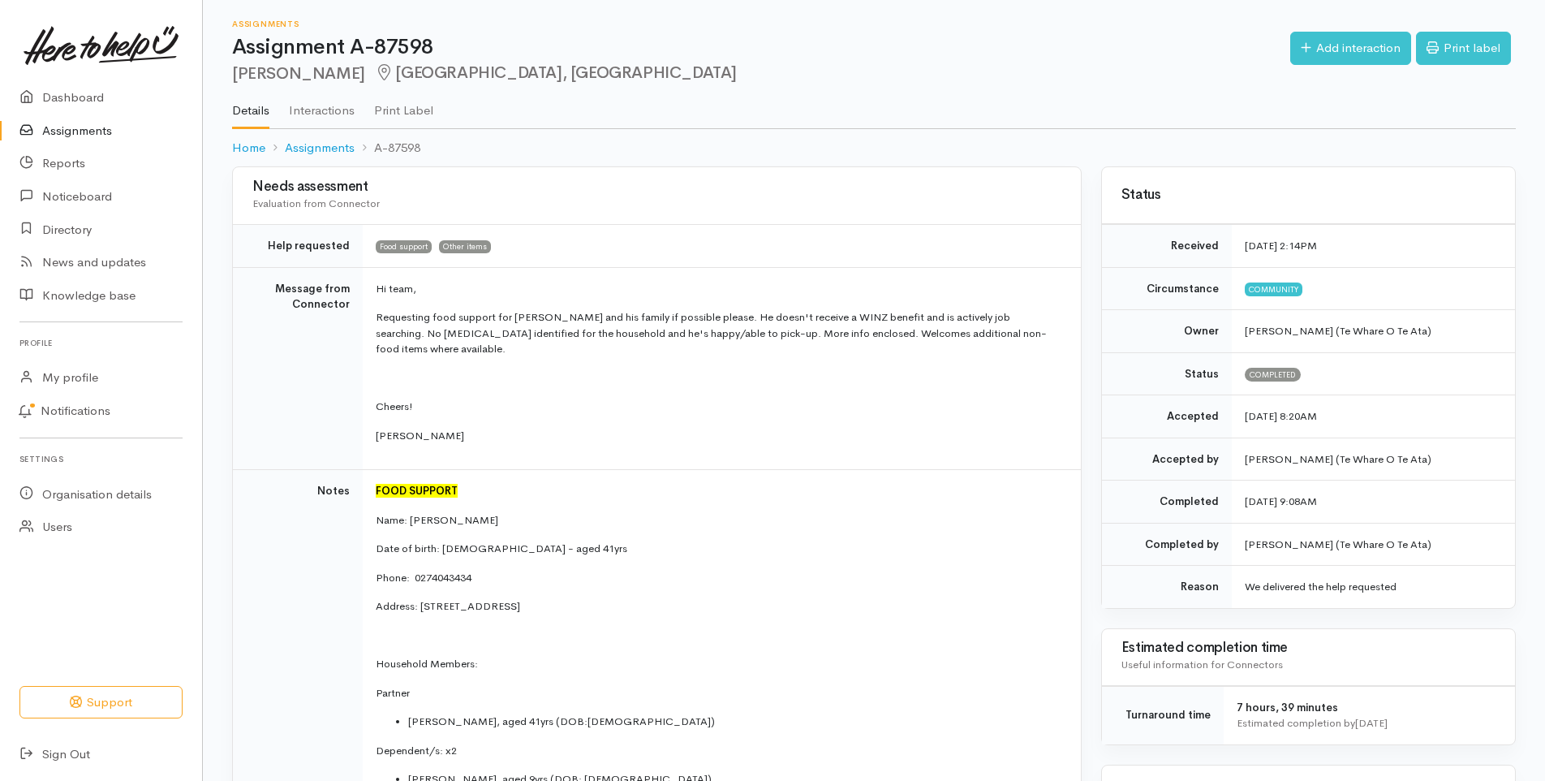
click at [92, 130] on link "Assignments" at bounding box center [101, 130] width 202 height 33
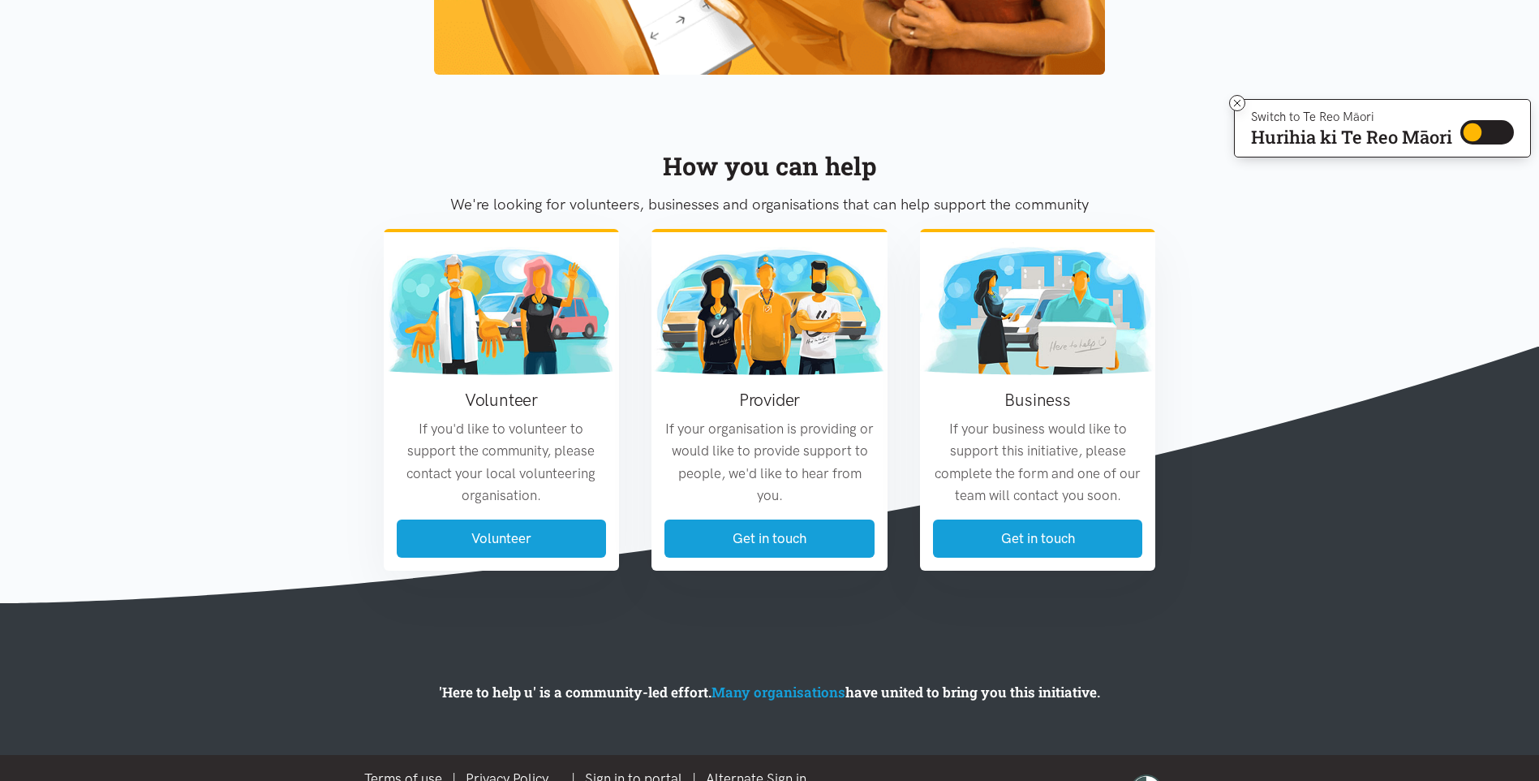
scroll to position [1830, 0]
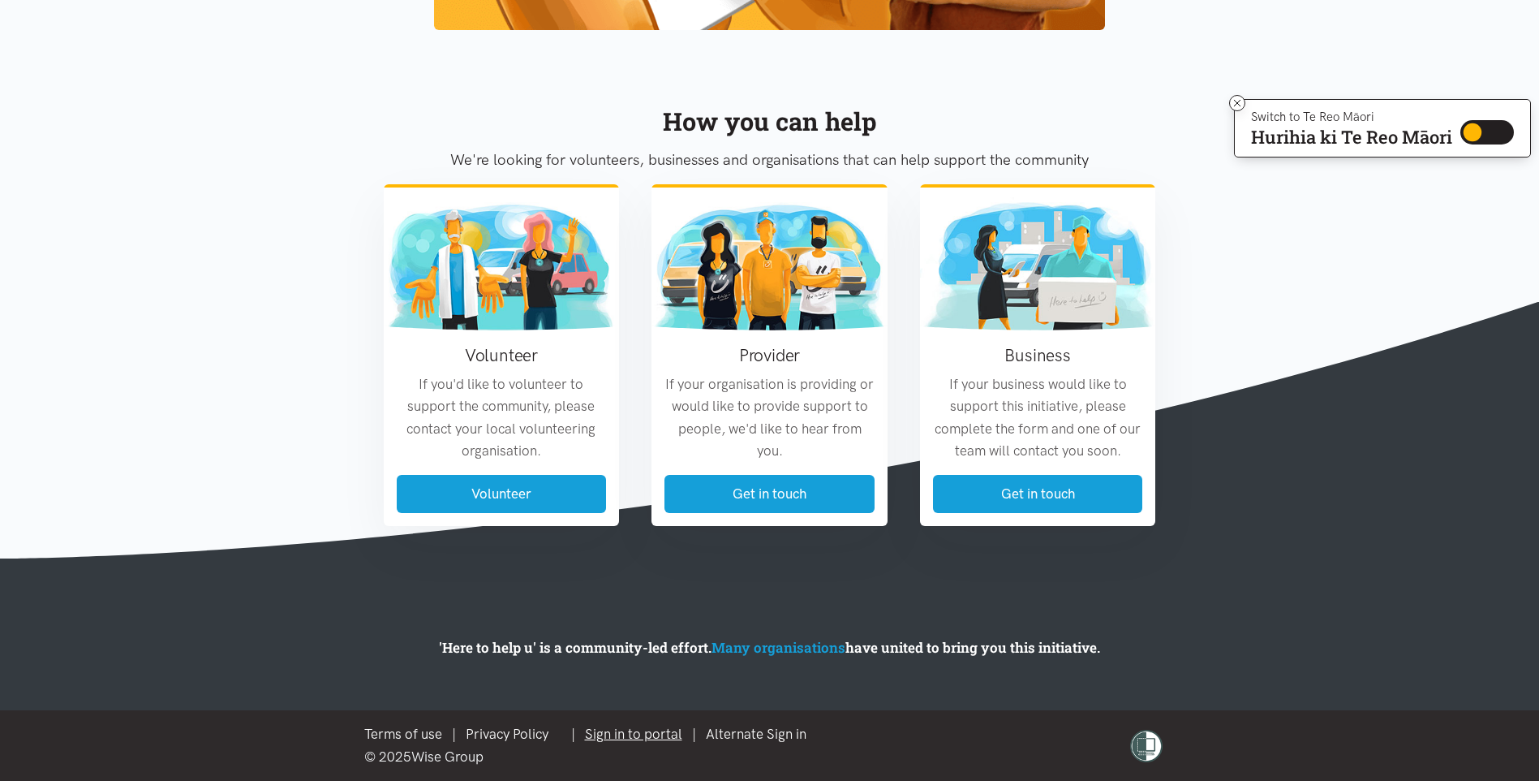
click at [643, 733] on link "Sign in to portal" at bounding box center [633, 733] width 97 height 16
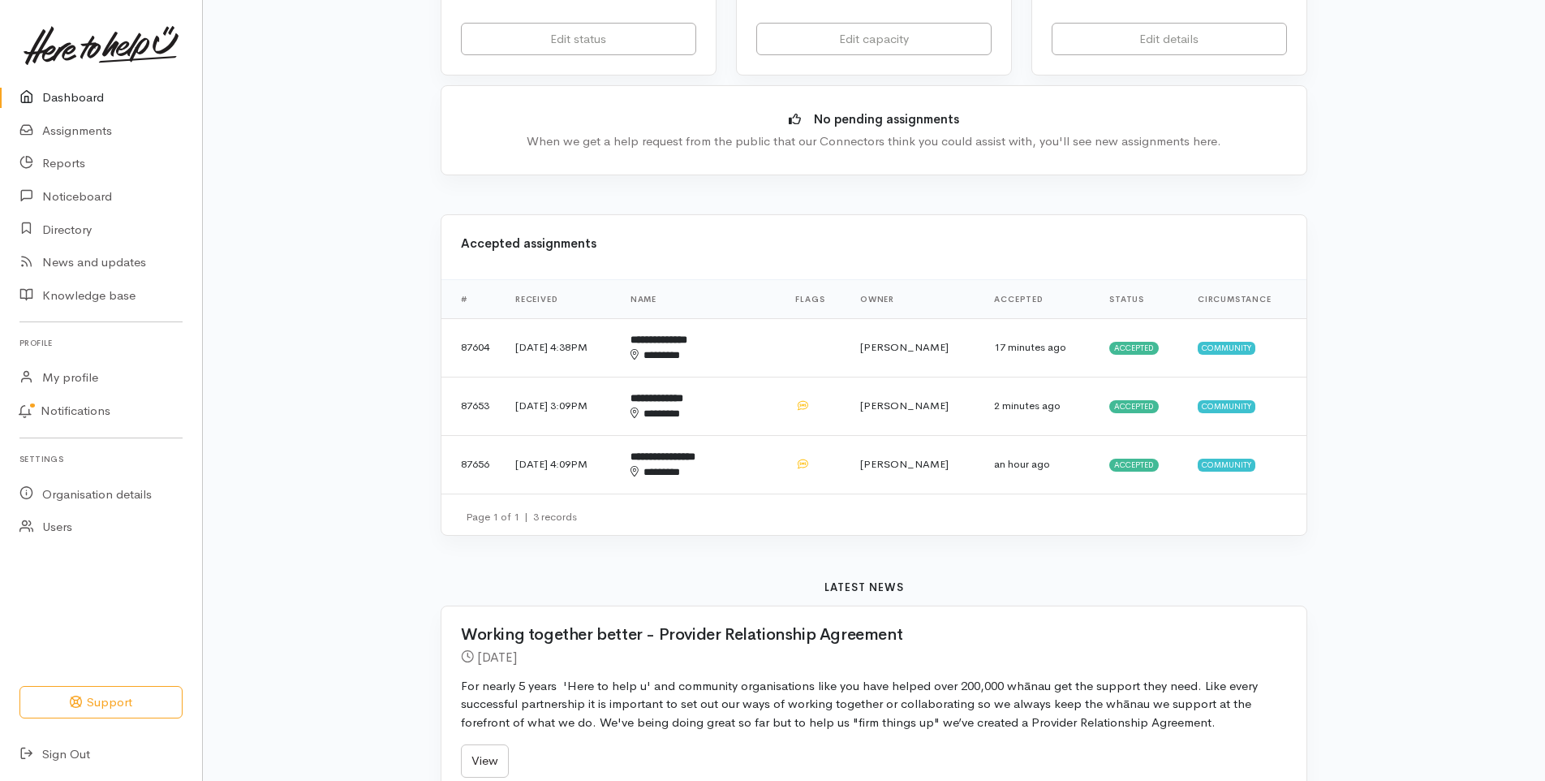
scroll to position [406, 0]
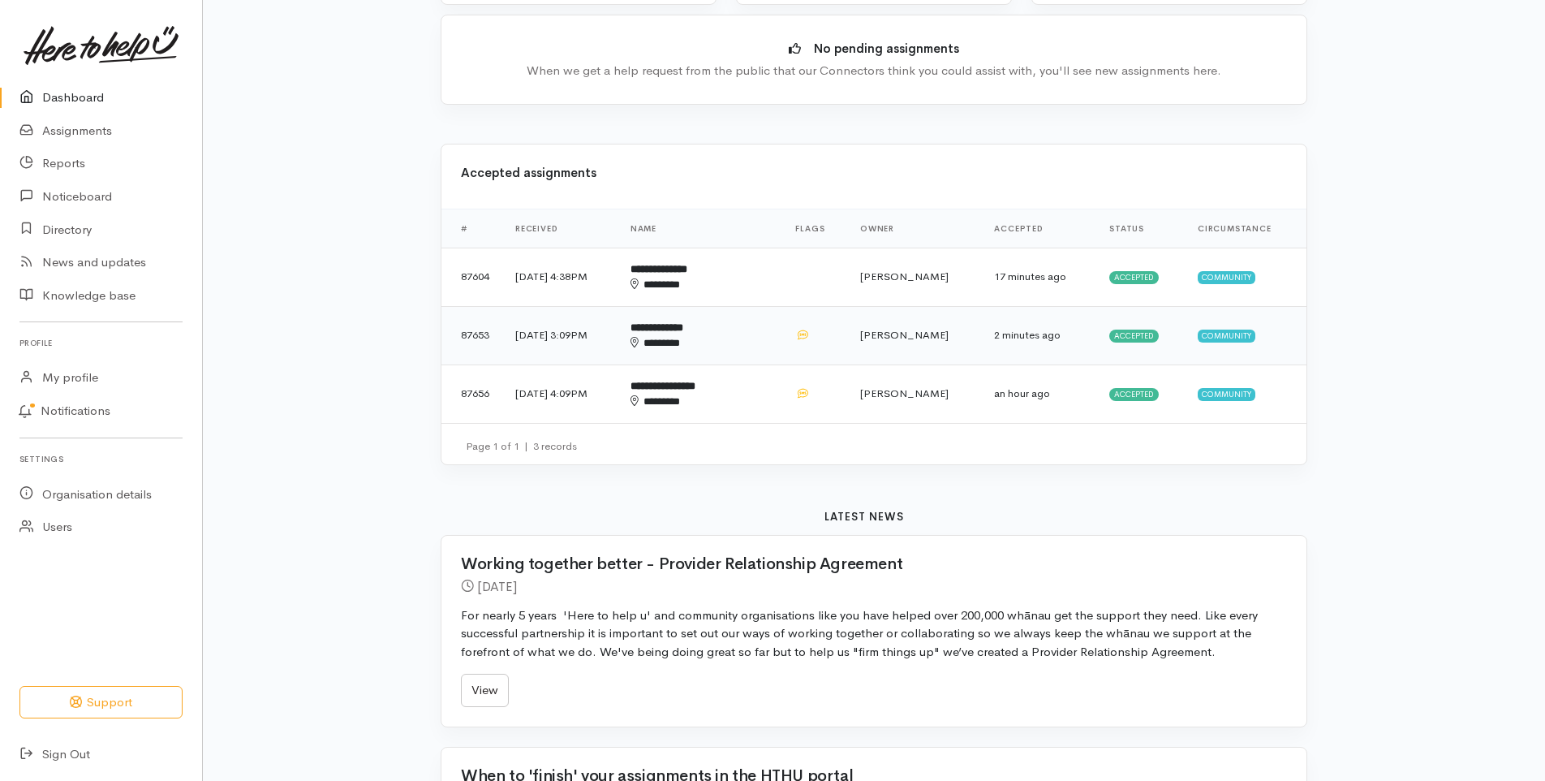
click at [683, 332] on b "**********" at bounding box center [656, 327] width 53 height 11
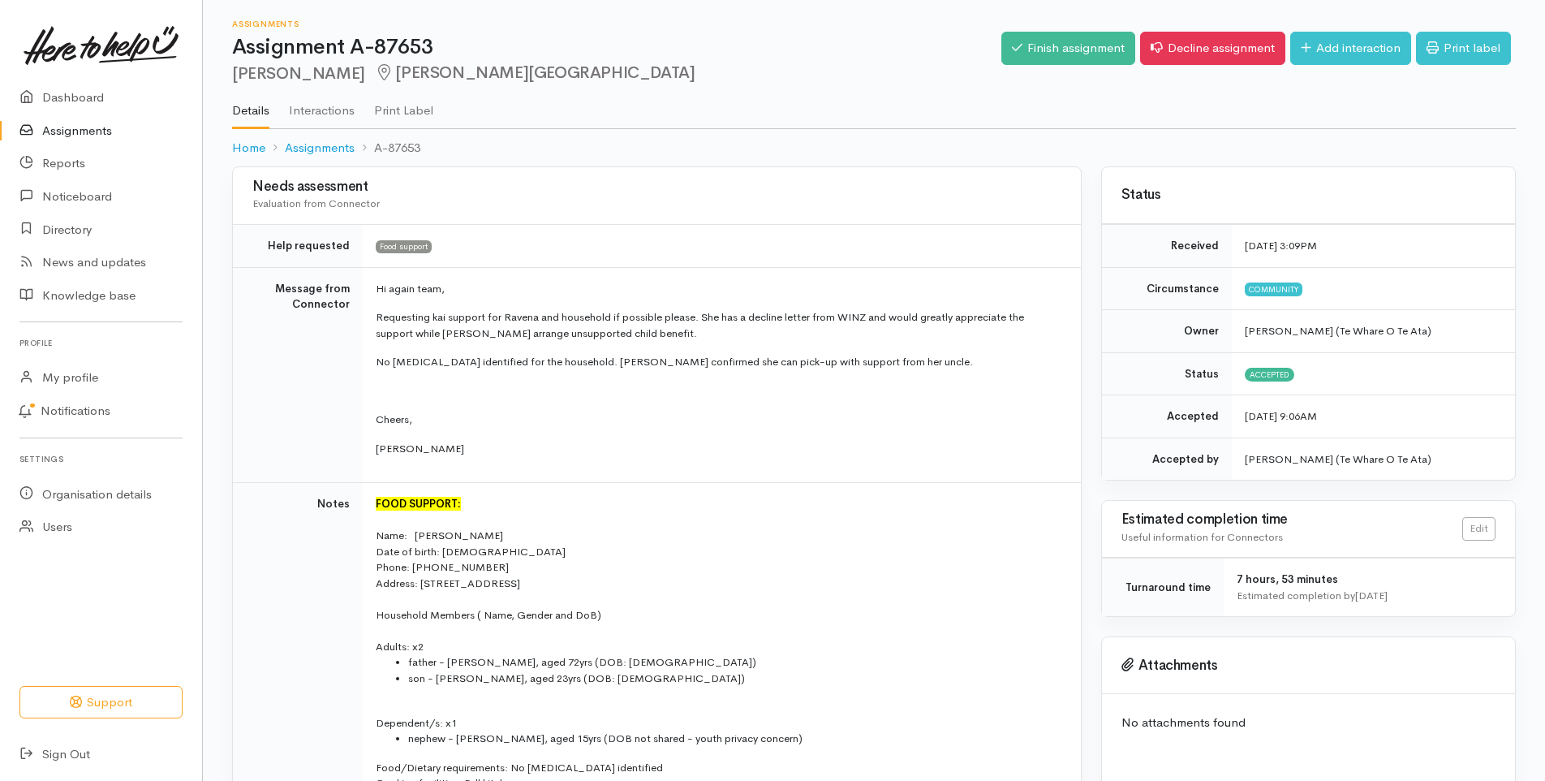
click at [82, 128] on link "Assignments" at bounding box center [101, 130] width 202 height 33
